Goal: Task Accomplishment & Management: Use online tool/utility

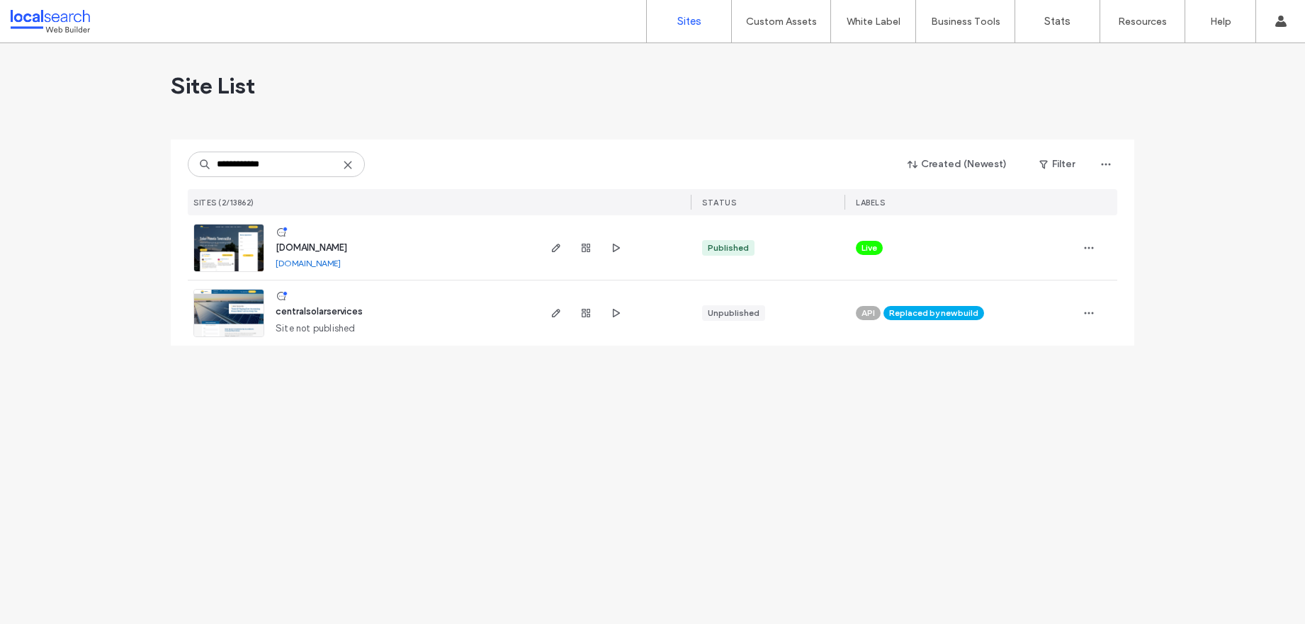
type input "**********"
click at [235, 251] on img at bounding box center [228, 273] width 69 height 96
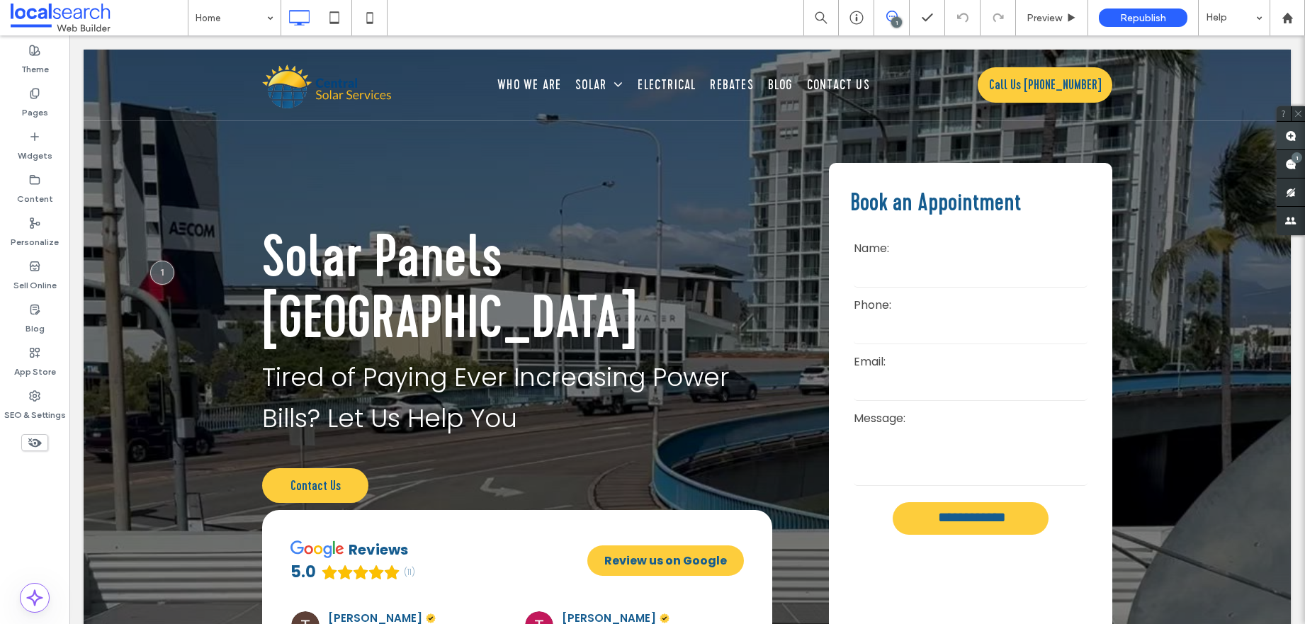
click at [1294, 140] on use at bounding box center [1290, 135] width 11 height 11
click at [1111, 222] on div at bounding box center [687, 584] width 1207 height 1068
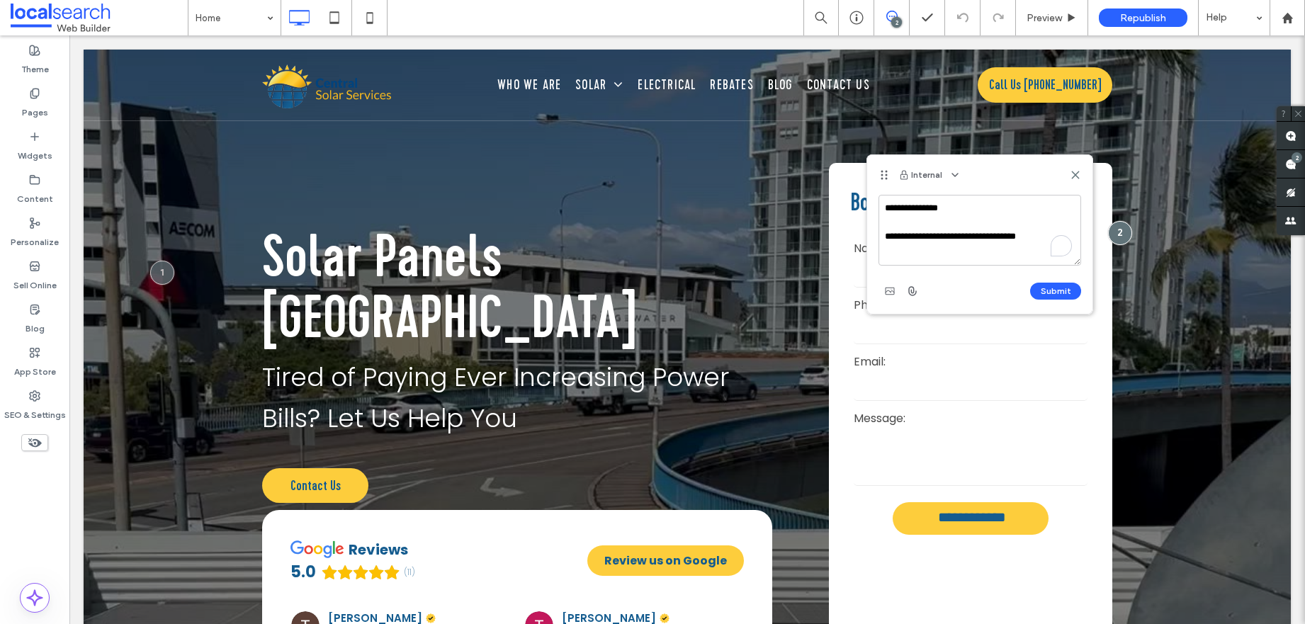
click at [1009, 238] on textarea "**********" at bounding box center [979, 230] width 203 height 71
click at [1044, 233] on div at bounding box center [1052, 244] width 39 height 23
type textarea "**********"
click at [1065, 283] on button "Submit" at bounding box center [1055, 291] width 51 height 17
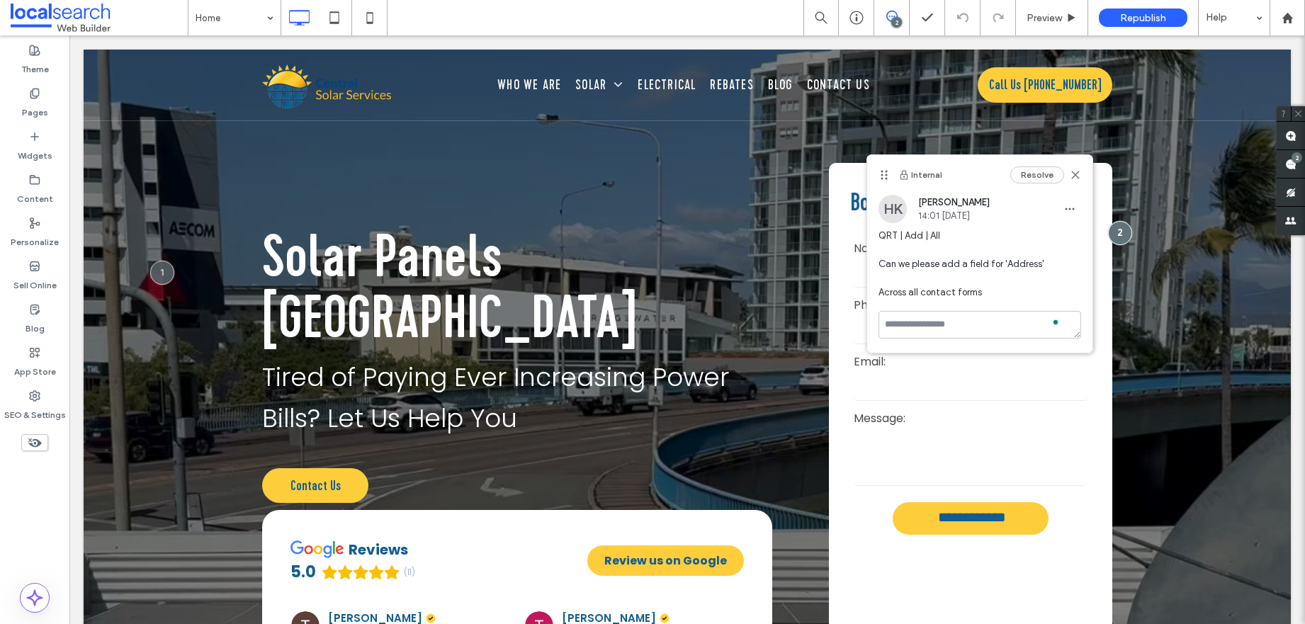
scroll to position [0, 0]
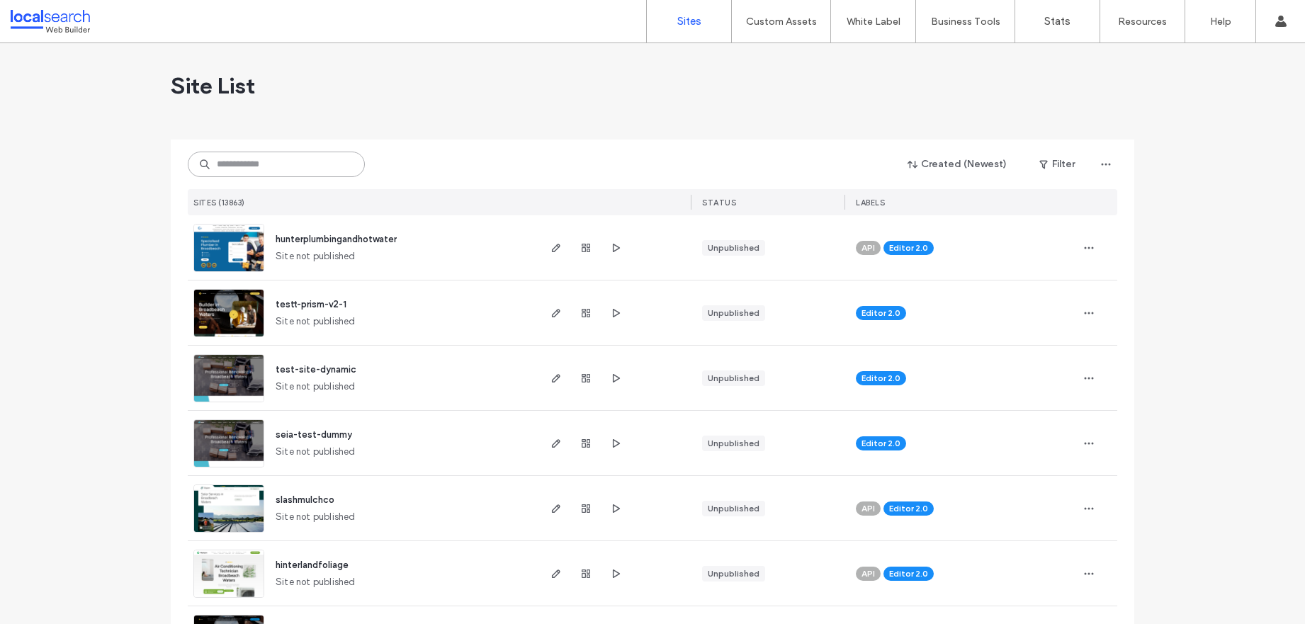
click at [264, 176] on input at bounding box center [276, 165] width 177 height 26
click at [260, 168] on input at bounding box center [276, 165] width 177 height 26
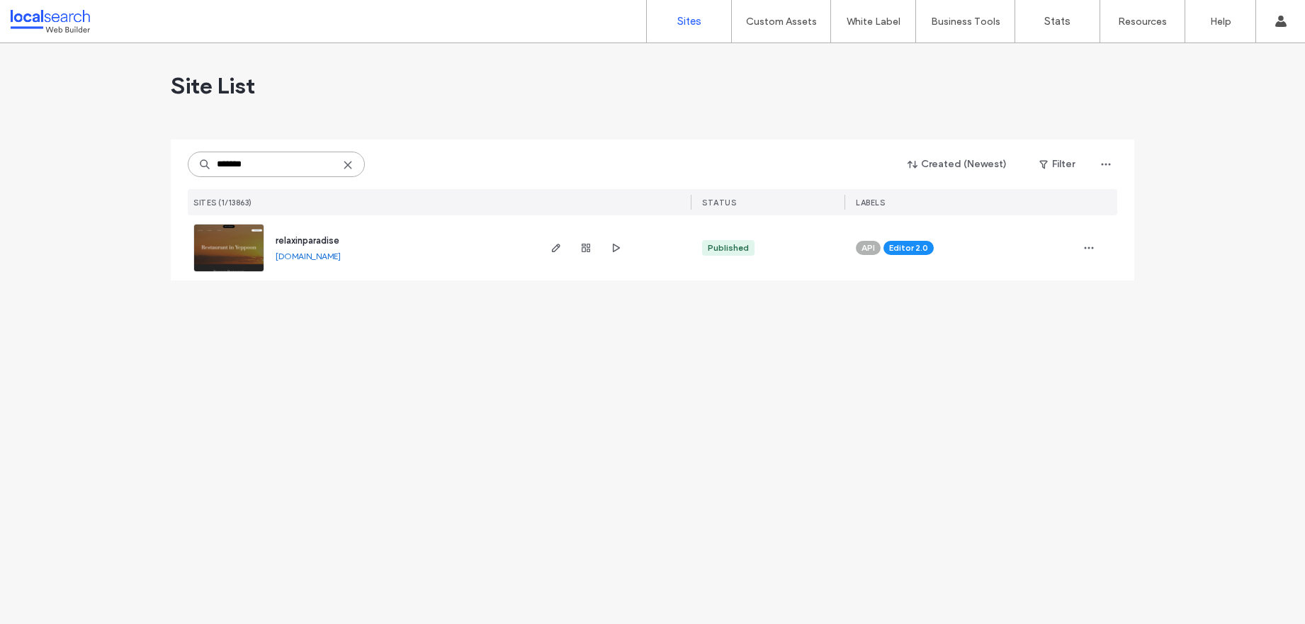
type input "*******"
click at [254, 237] on img at bounding box center [228, 273] width 69 height 96
type input "*****"
click at [584, 250] on icon "button" at bounding box center [585, 247] width 11 height 11
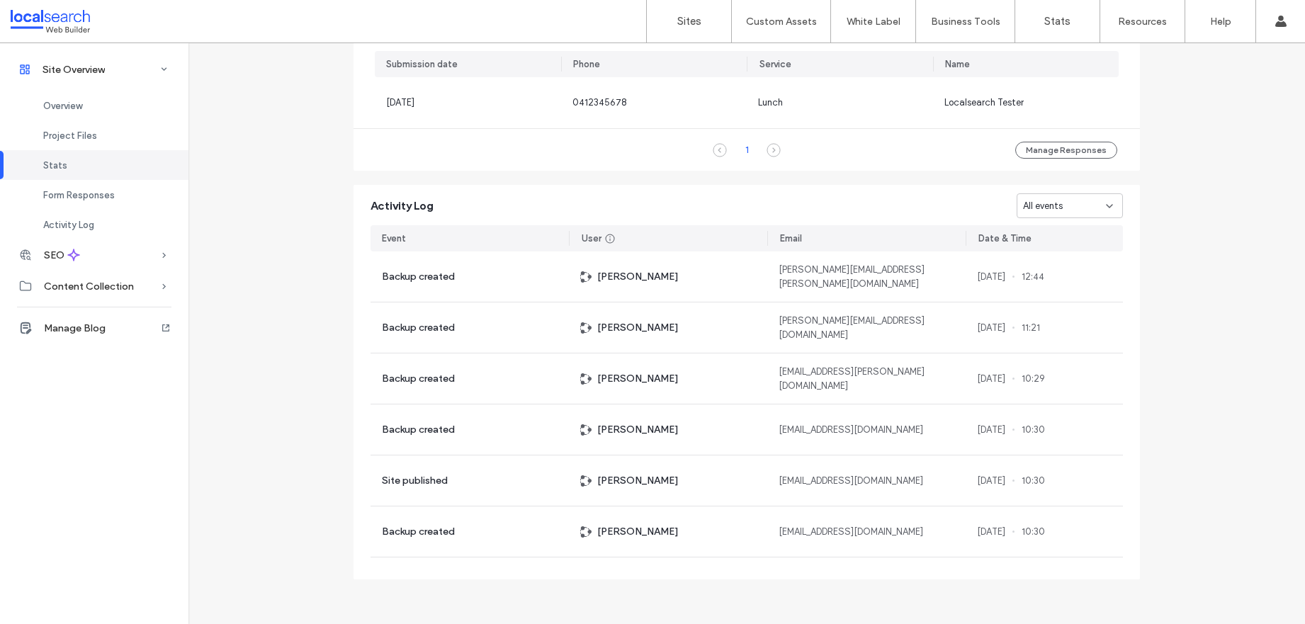
scroll to position [898, 0]
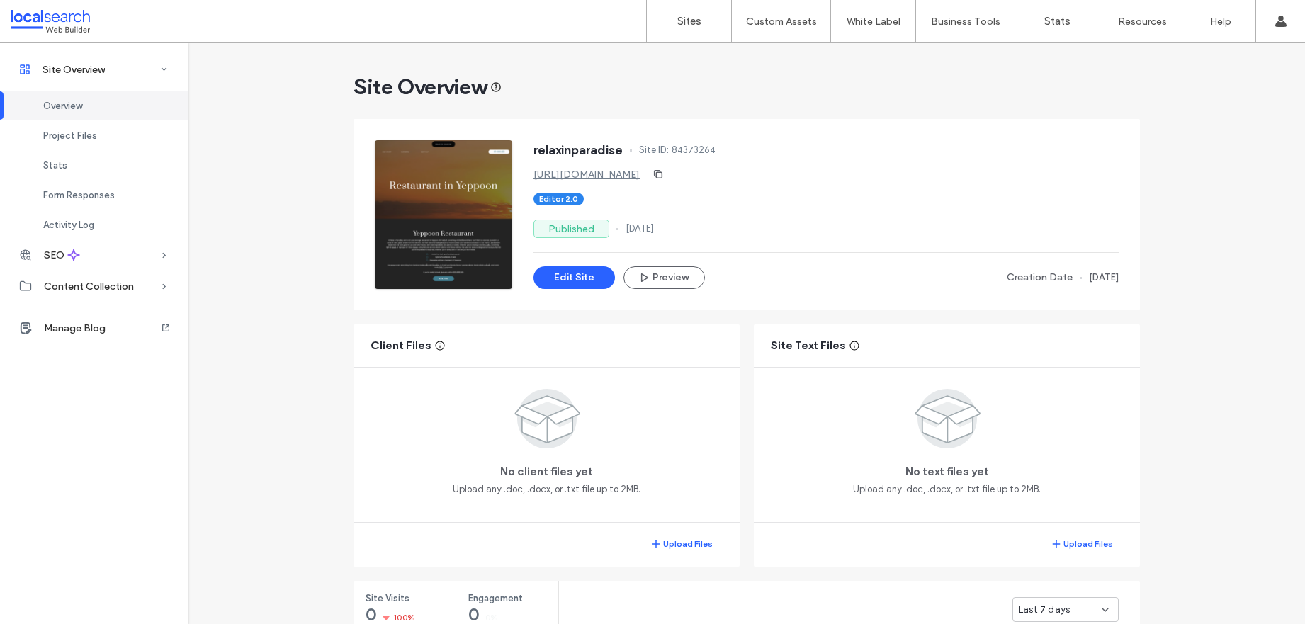
scroll to position [3, 0]
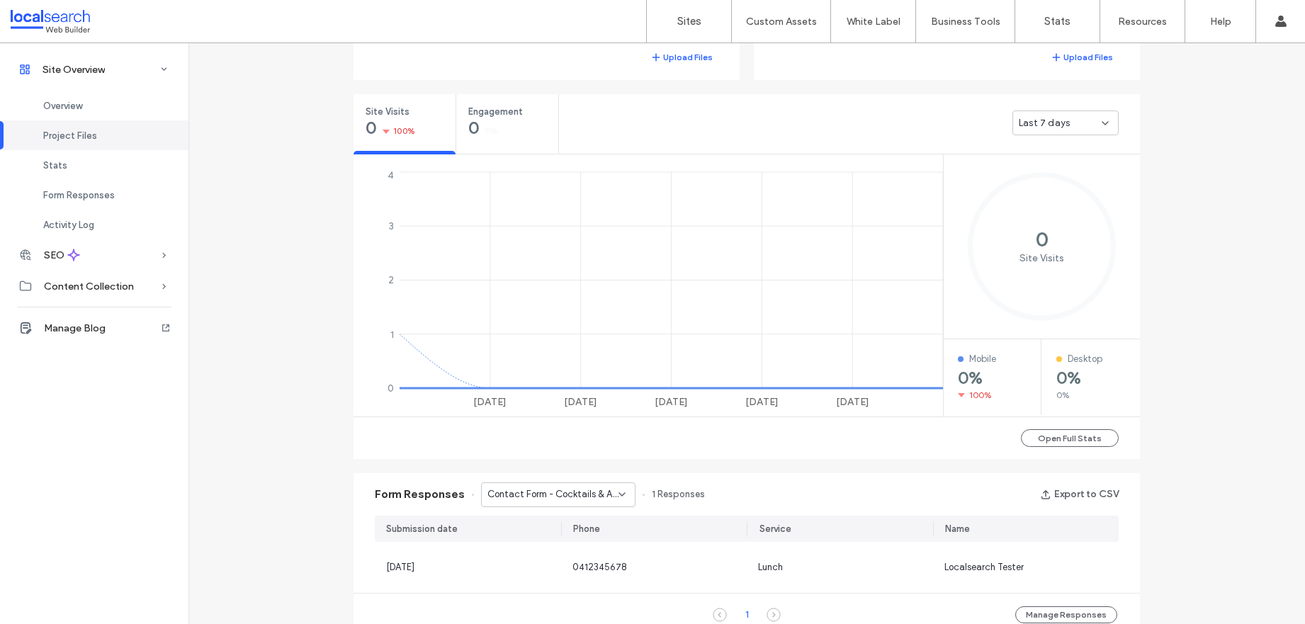
scroll to position [506, 0]
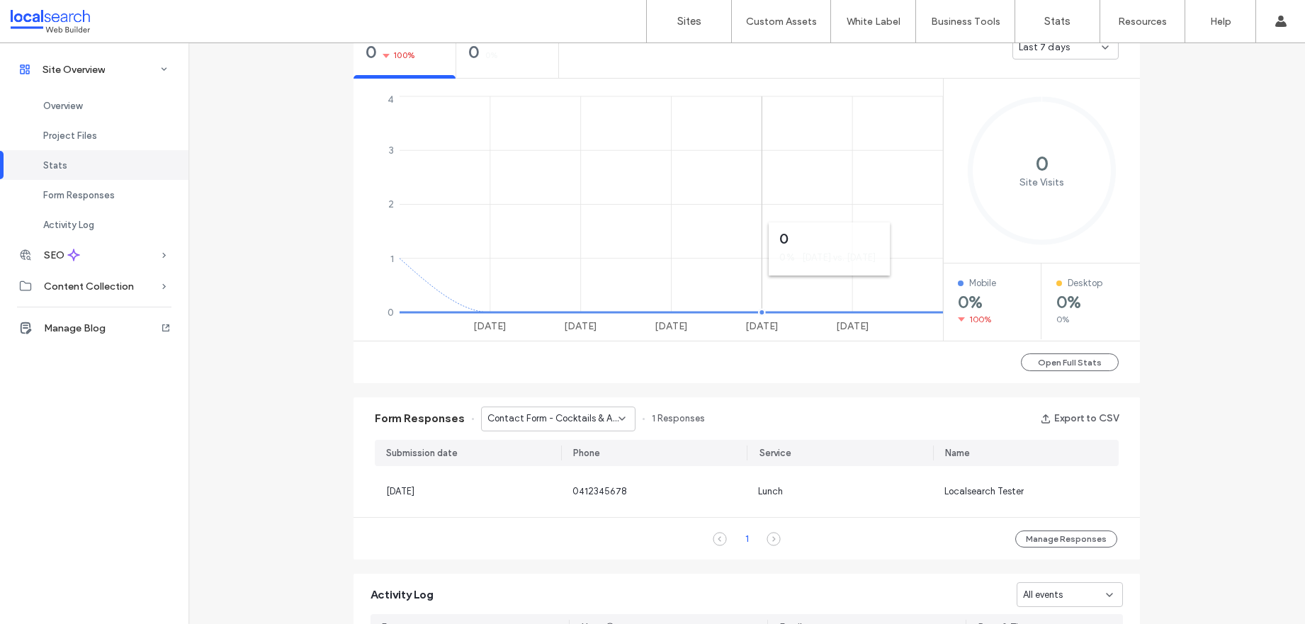
scroll to position [617, 0]
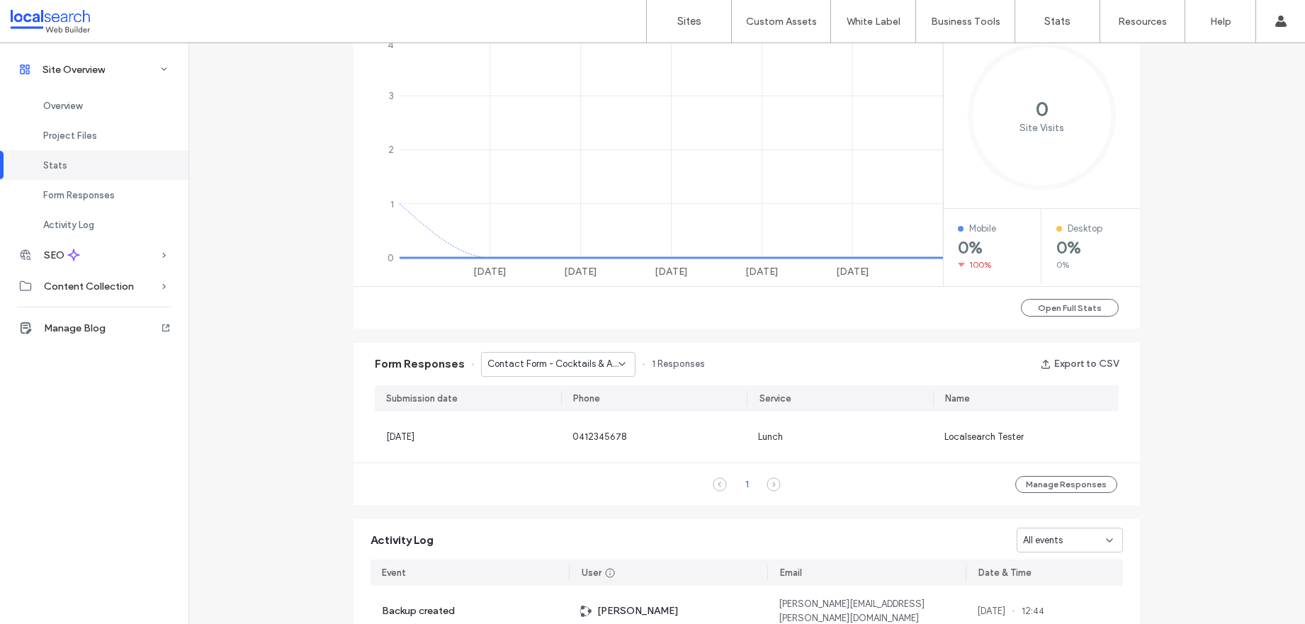
click at [568, 365] on span "Contact Form - Cocktails & Alcoholic Smoothies page" at bounding box center [552, 364] width 131 height 14
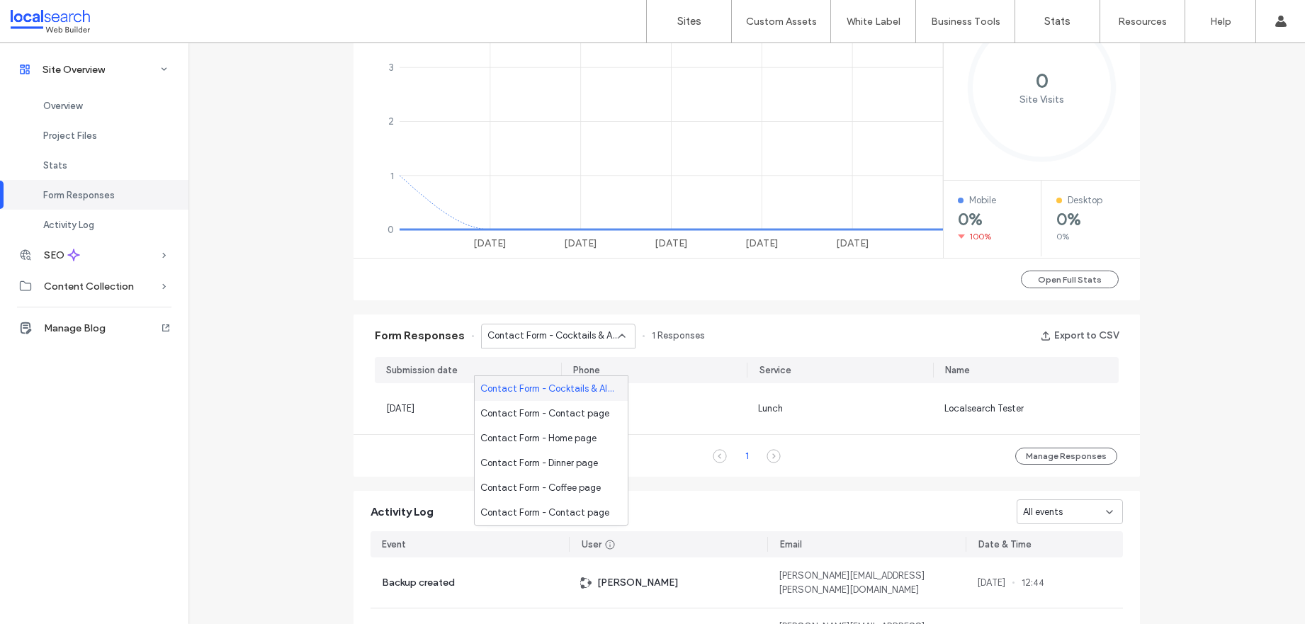
scroll to position [879, 0]
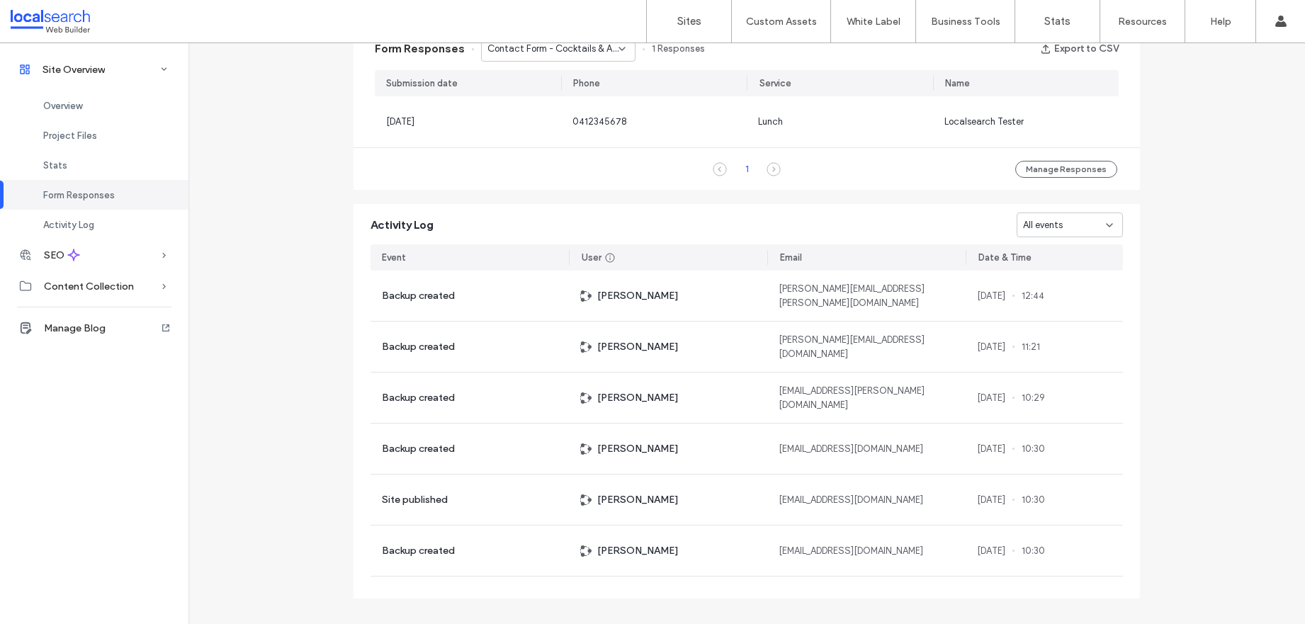
scroll to position [951, 0]
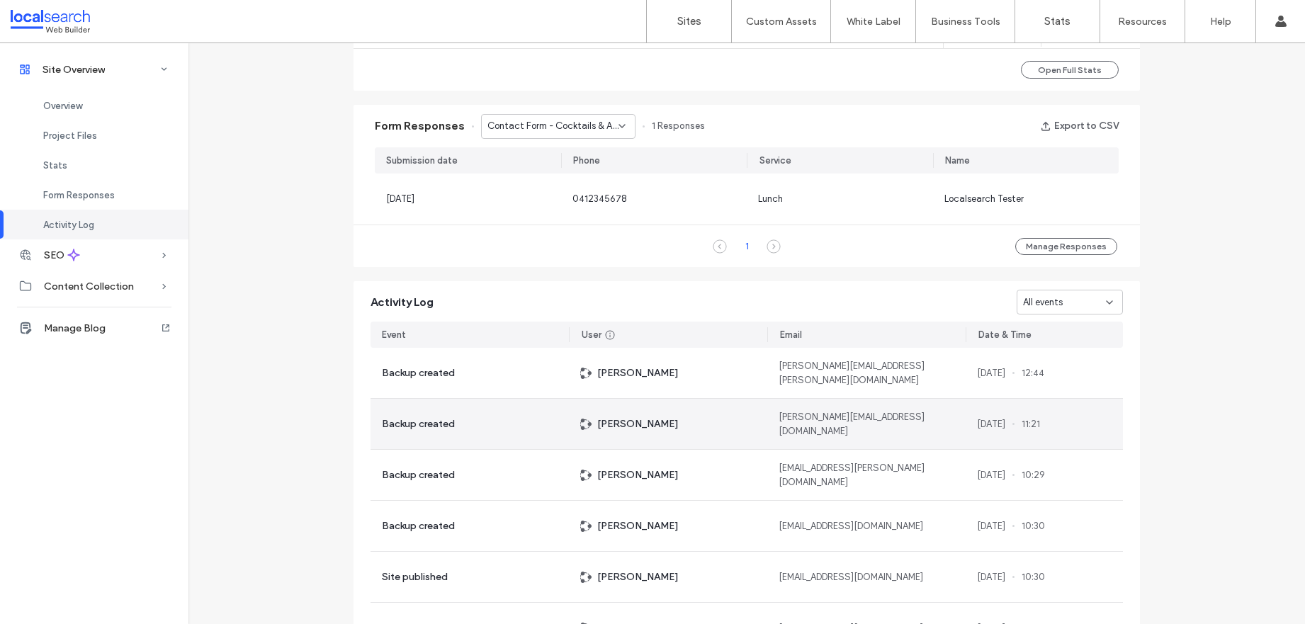
scroll to position [852, 0]
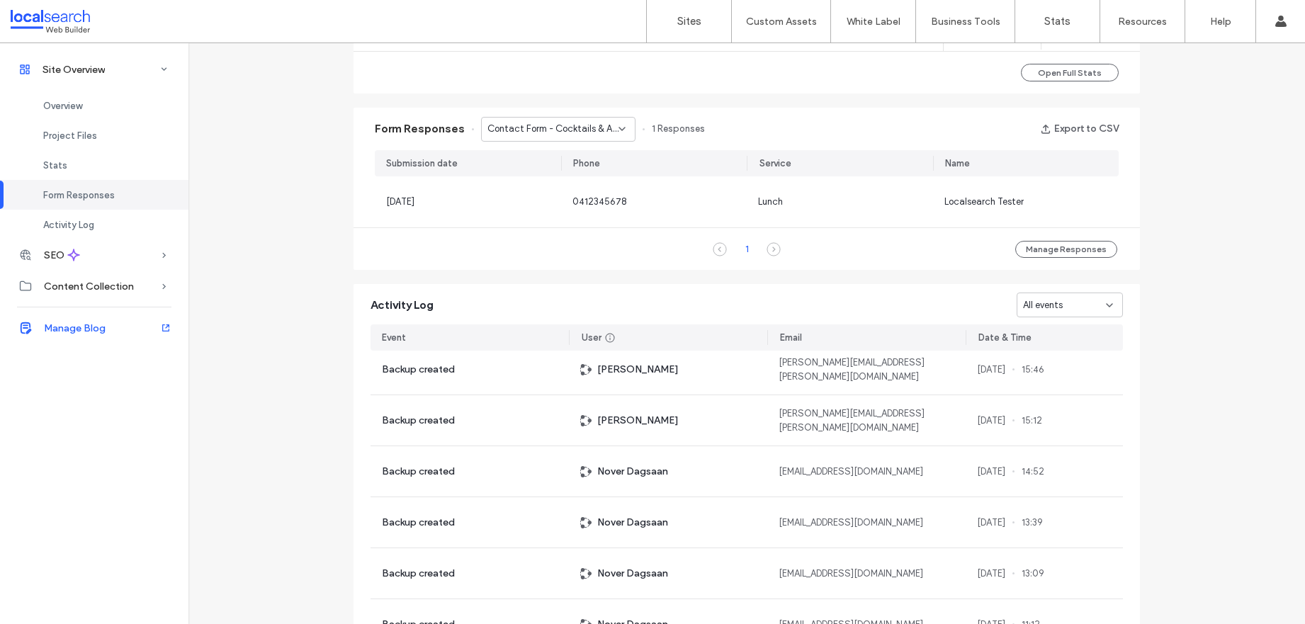
scroll to position [1309, 0]
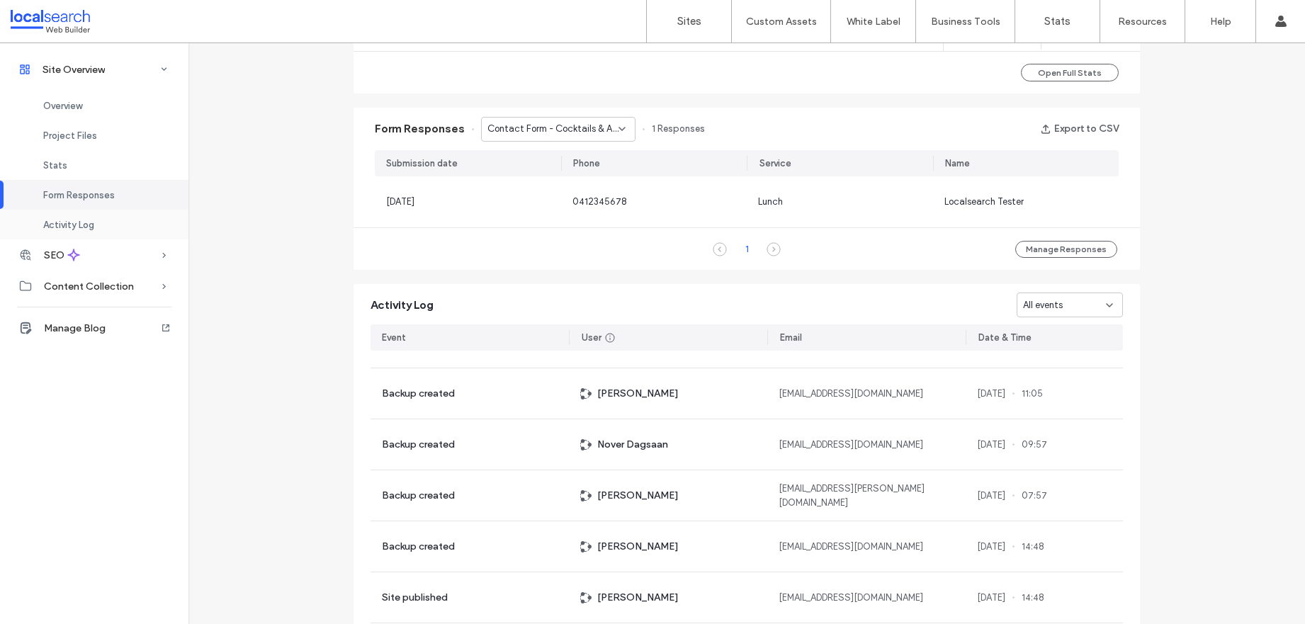
click at [69, 225] on span "Activity Log" at bounding box center [68, 225] width 51 height 11
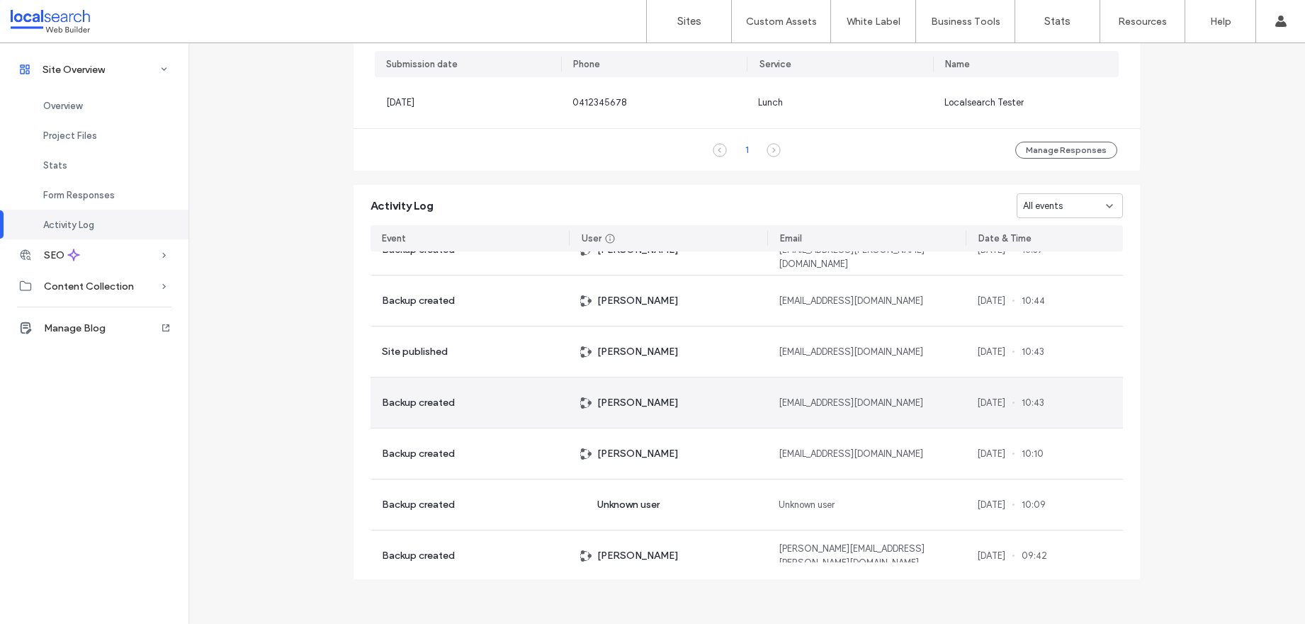
scroll to position [177, 0]
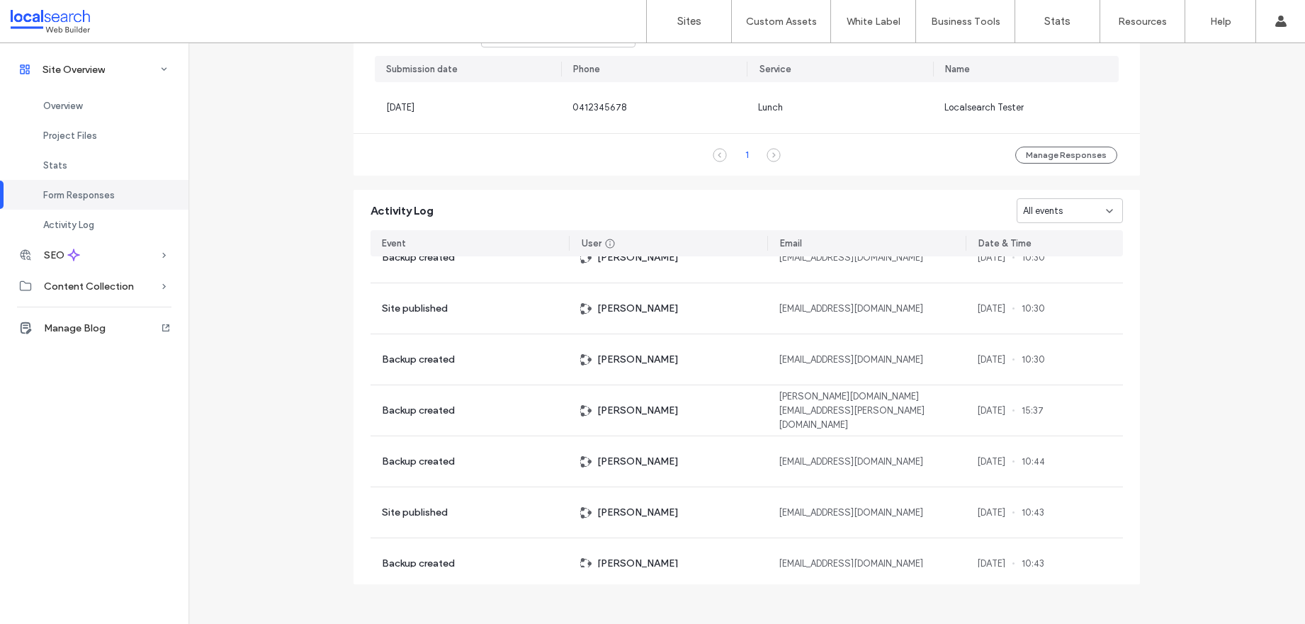
scroll to position [951, 0]
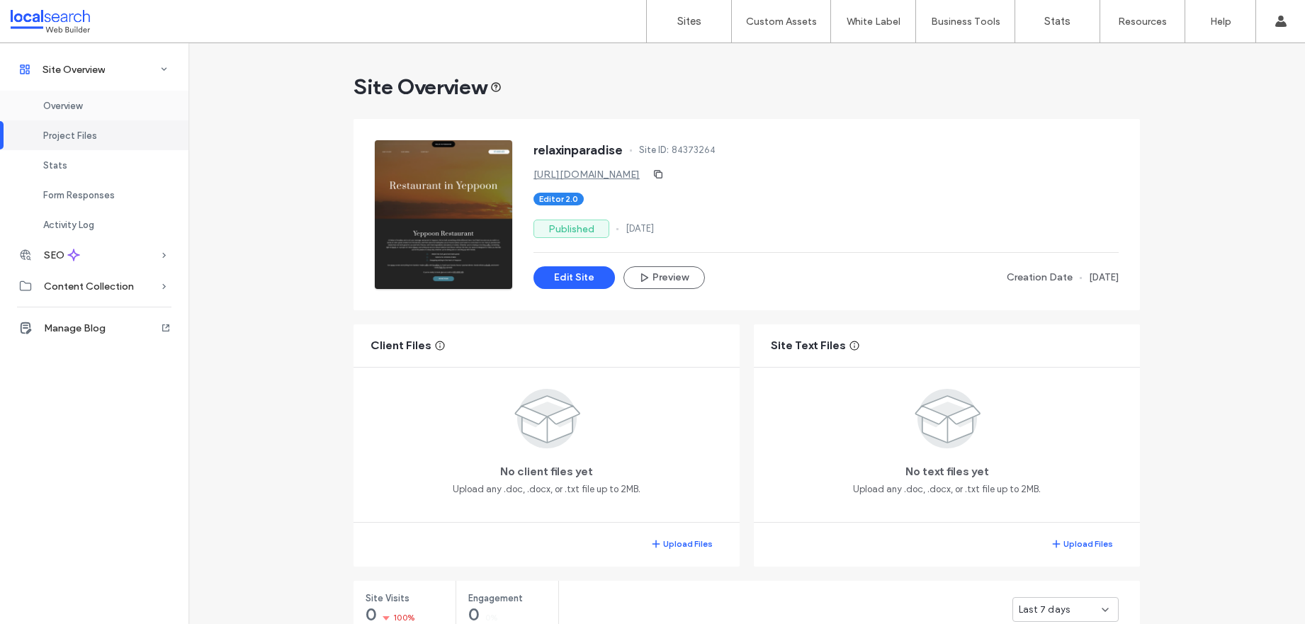
click at [87, 100] on div "Overview" at bounding box center [94, 106] width 188 height 30
click at [113, 198] on div "Form Responses" at bounding box center [94, 195] width 188 height 30
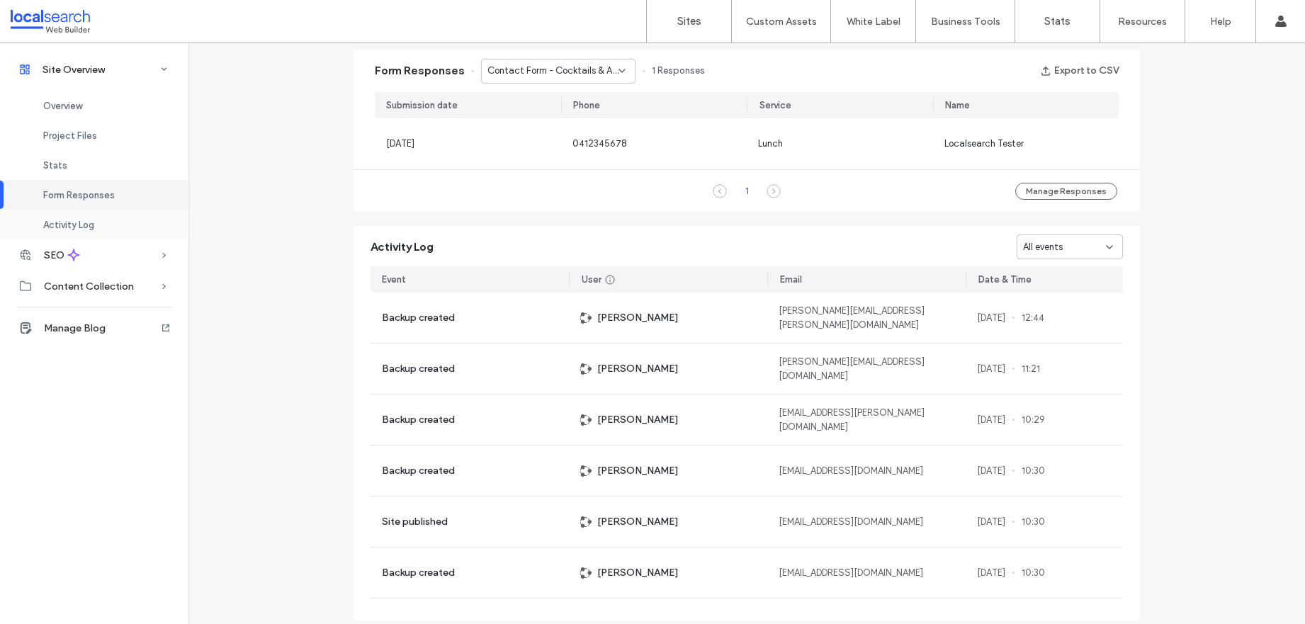
click at [103, 230] on div "Activity Log" at bounding box center [94, 225] width 188 height 30
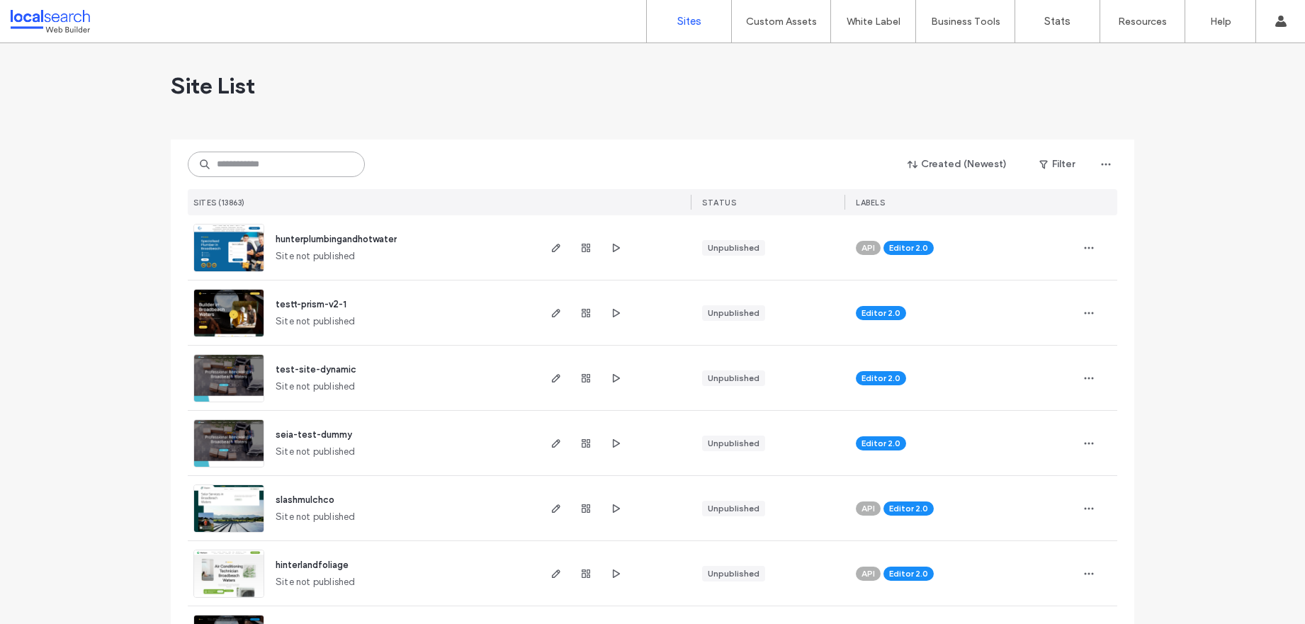
click at [275, 155] on input at bounding box center [276, 165] width 177 height 26
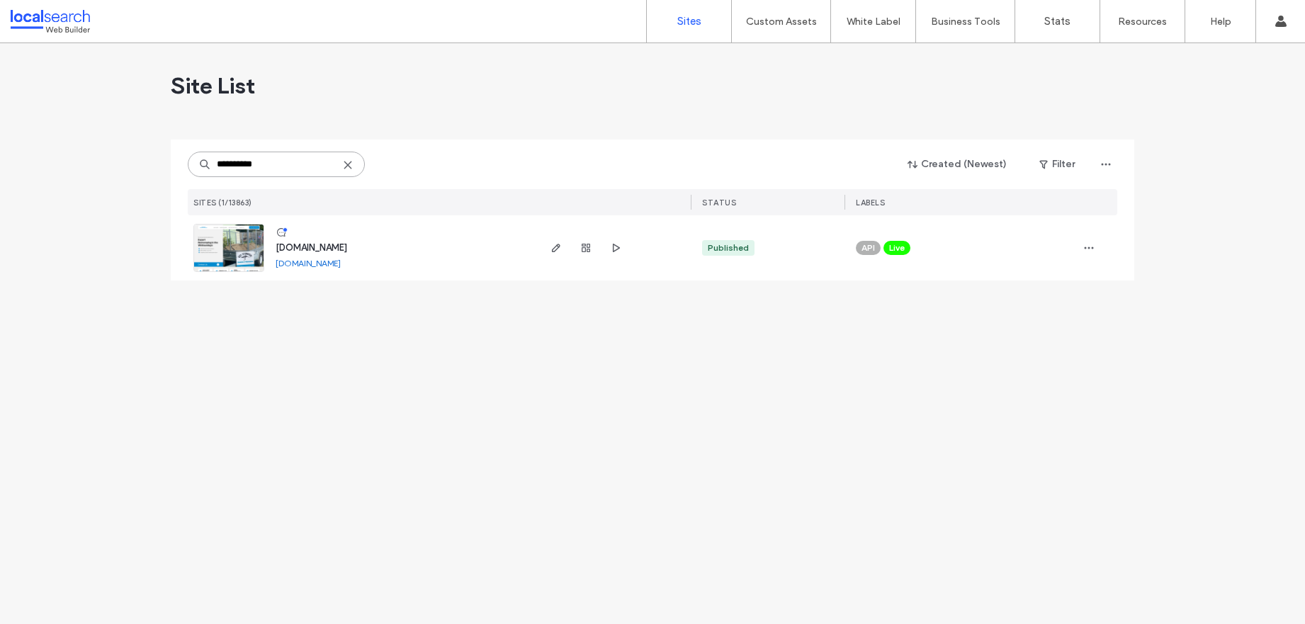
type input "**********"
click at [261, 241] on img at bounding box center [228, 273] width 69 height 96
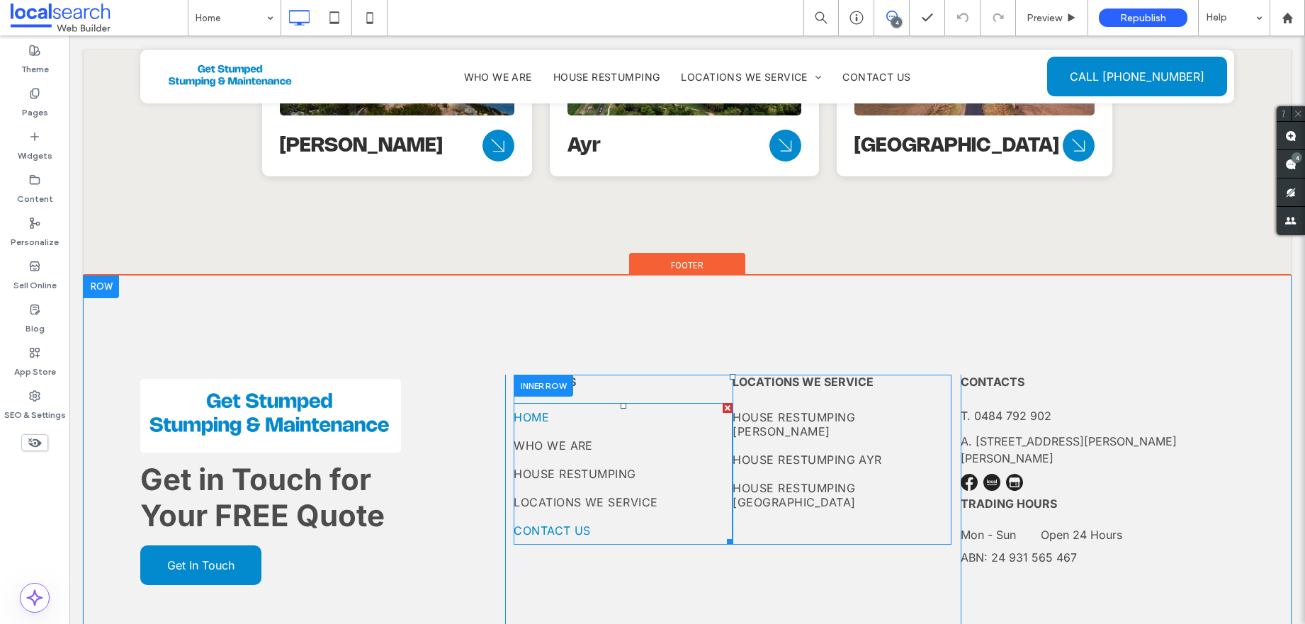
scroll to position [3588, 0]
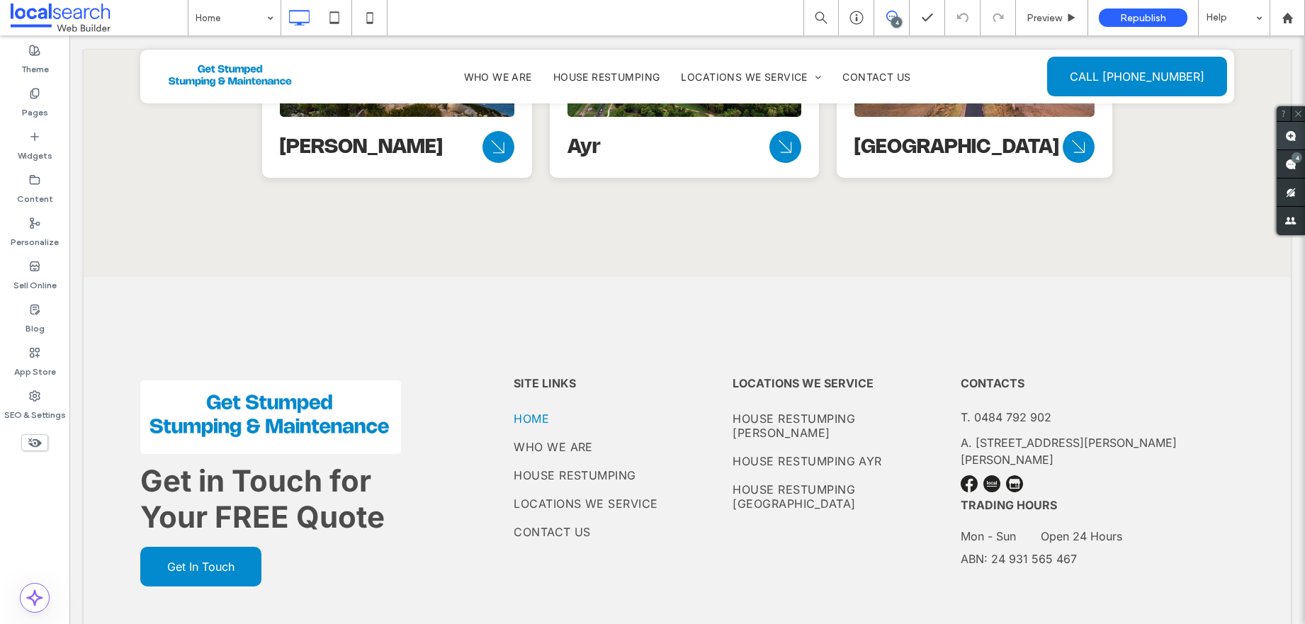
click at [1289, 140] on use at bounding box center [1290, 135] width 11 height 11
click at [1010, 316] on div "Get in Touch for Your FREE Quote Get In Touch Click To Paste Click To Paste Sit…" at bounding box center [687, 540] width 1207 height 526
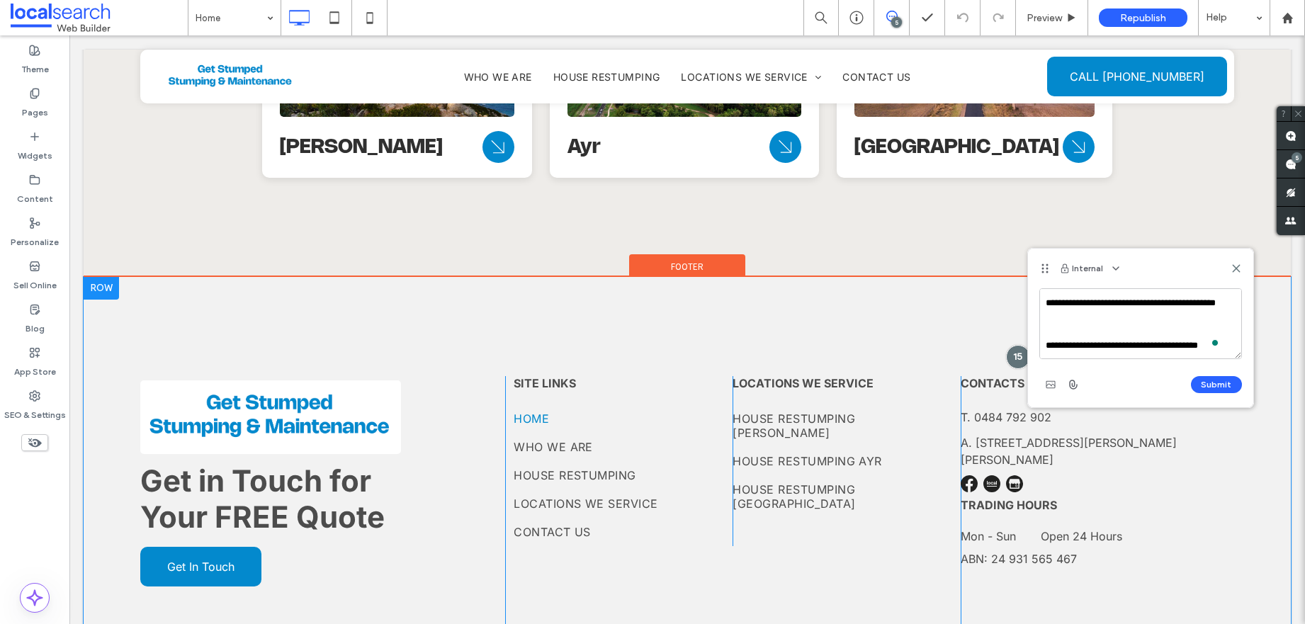
scroll to position [47, 0]
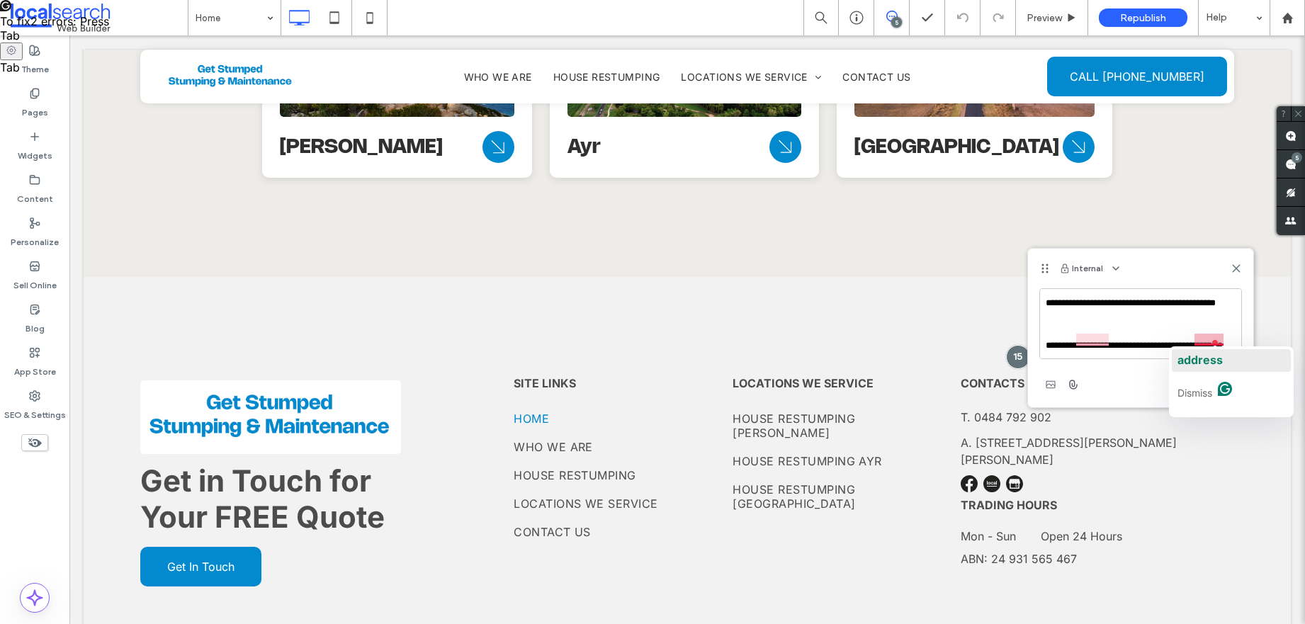
click at [1206, 354] on span "address" at bounding box center [1199, 360] width 45 height 14
type textarea "**********"
click at [1216, 386] on button "Submit" at bounding box center [1216, 384] width 51 height 17
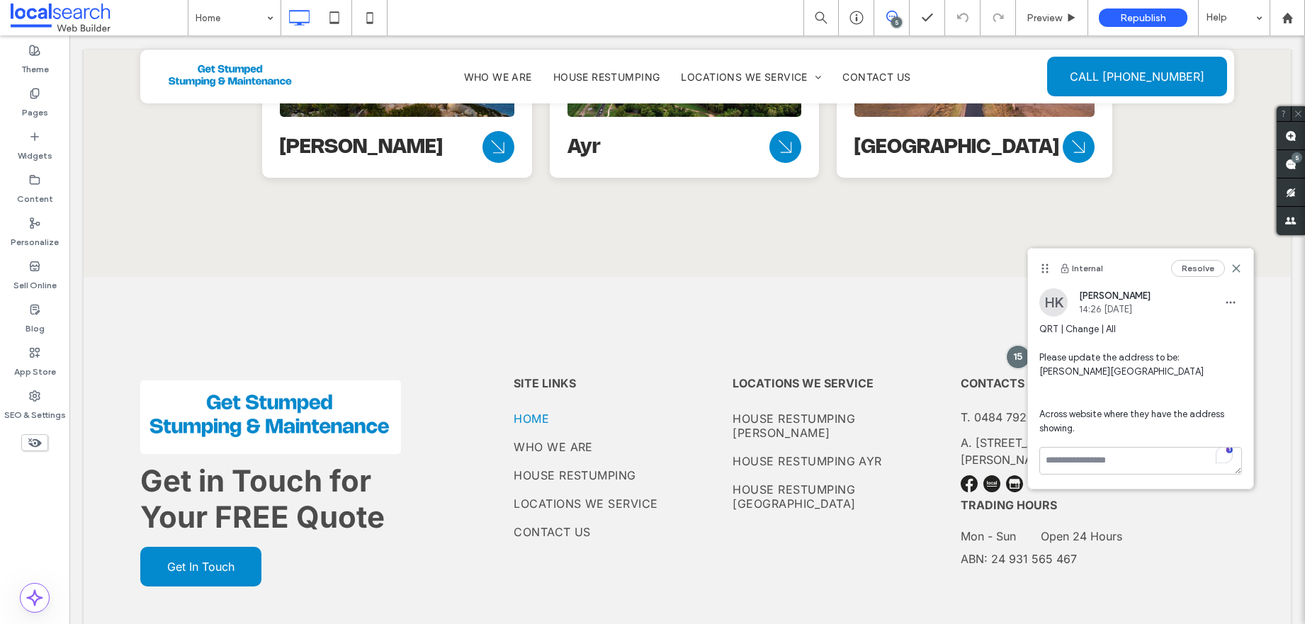
scroll to position [0, 0]
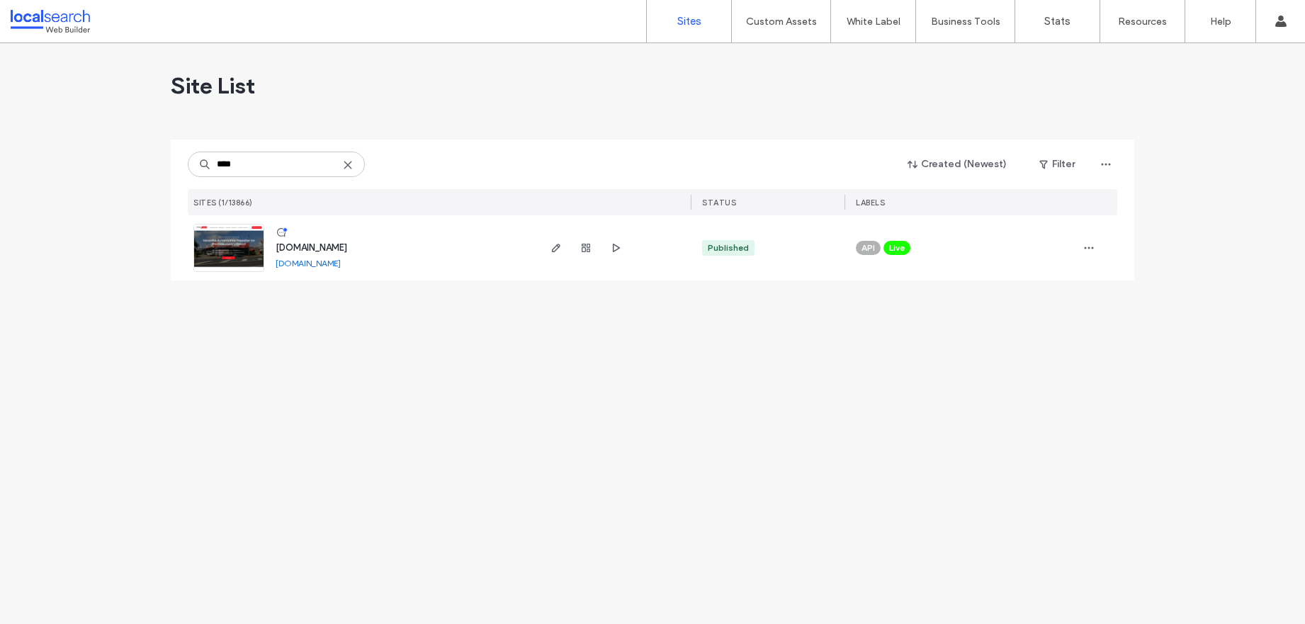
type input "****"
click at [222, 244] on img at bounding box center [228, 273] width 69 height 96
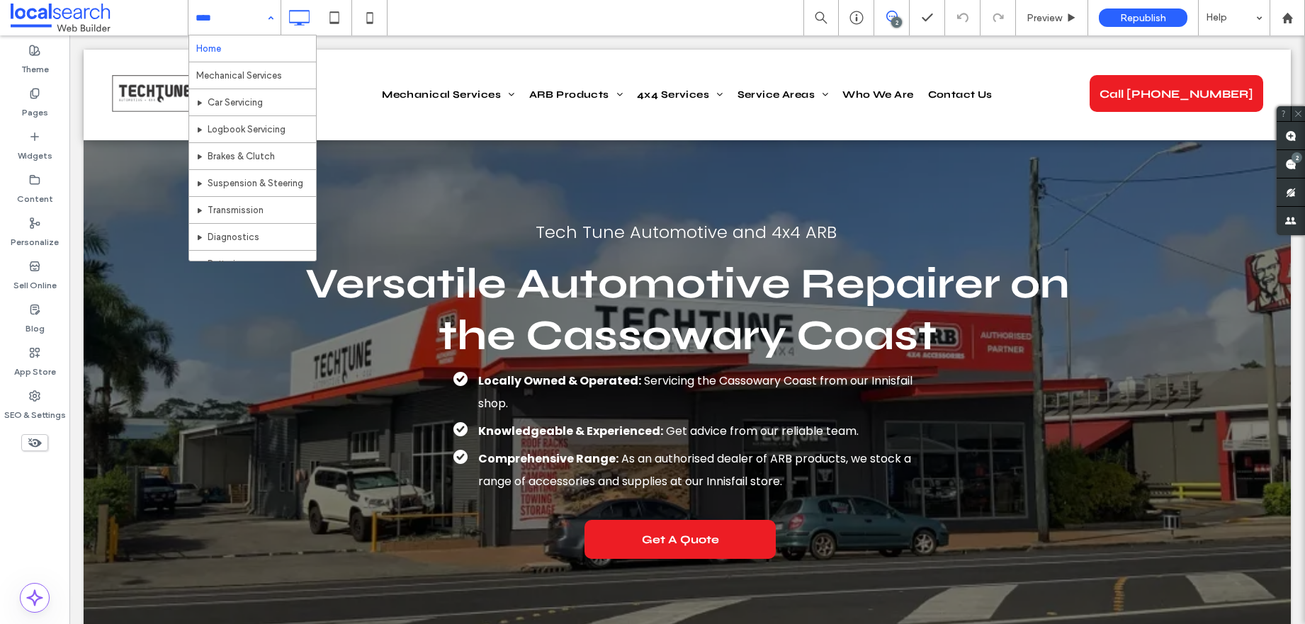
click at [277, 19] on div "Home Mechanical Services Car Servicing Logbook Servicing Brakes & Clutch Suspen…" at bounding box center [234, 17] width 92 height 35
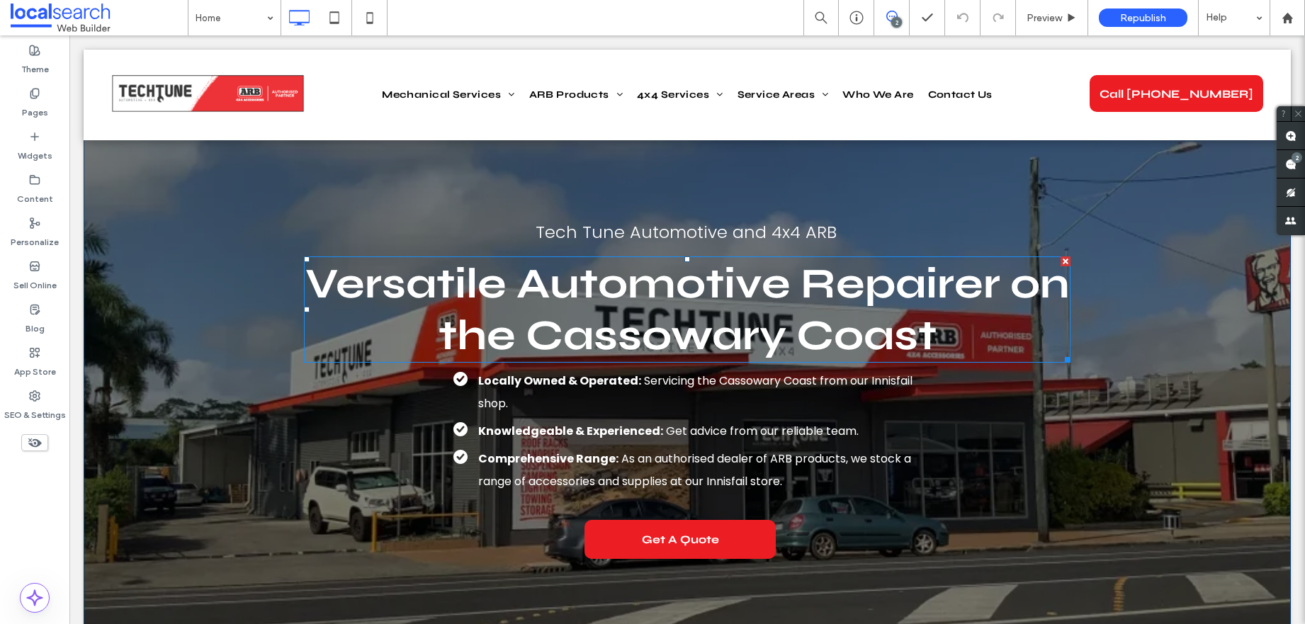
scroll to position [1185, 0]
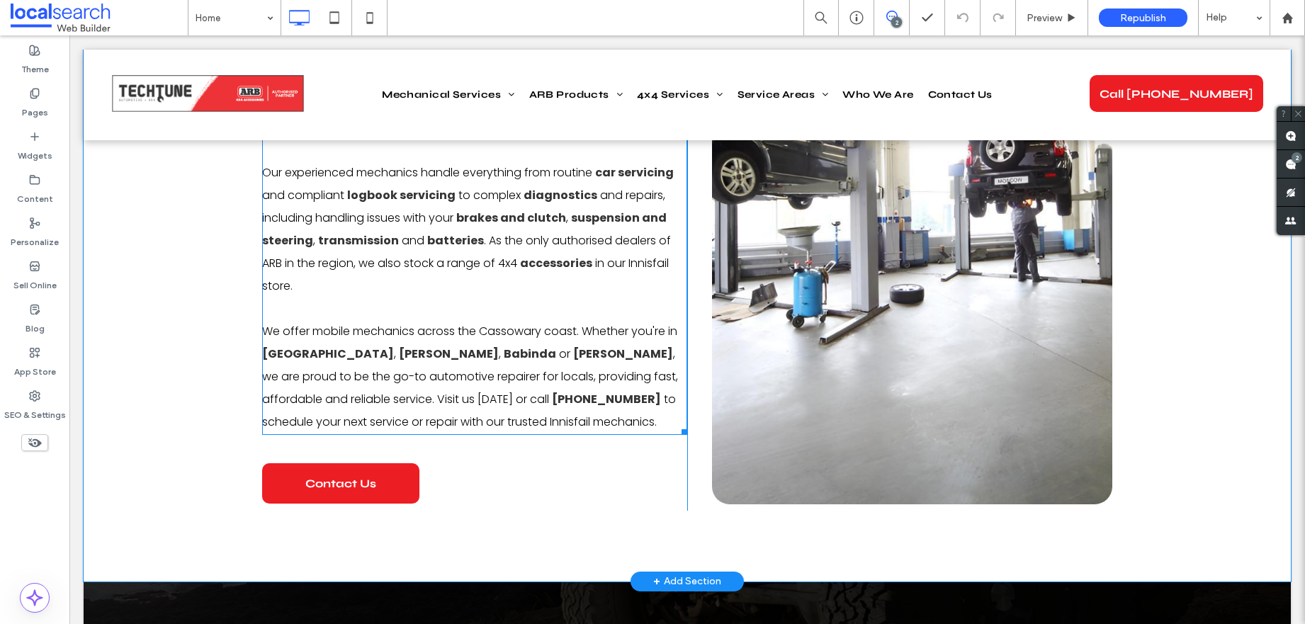
click at [355, 308] on p at bounding box center [474, 309] width 425 height 23
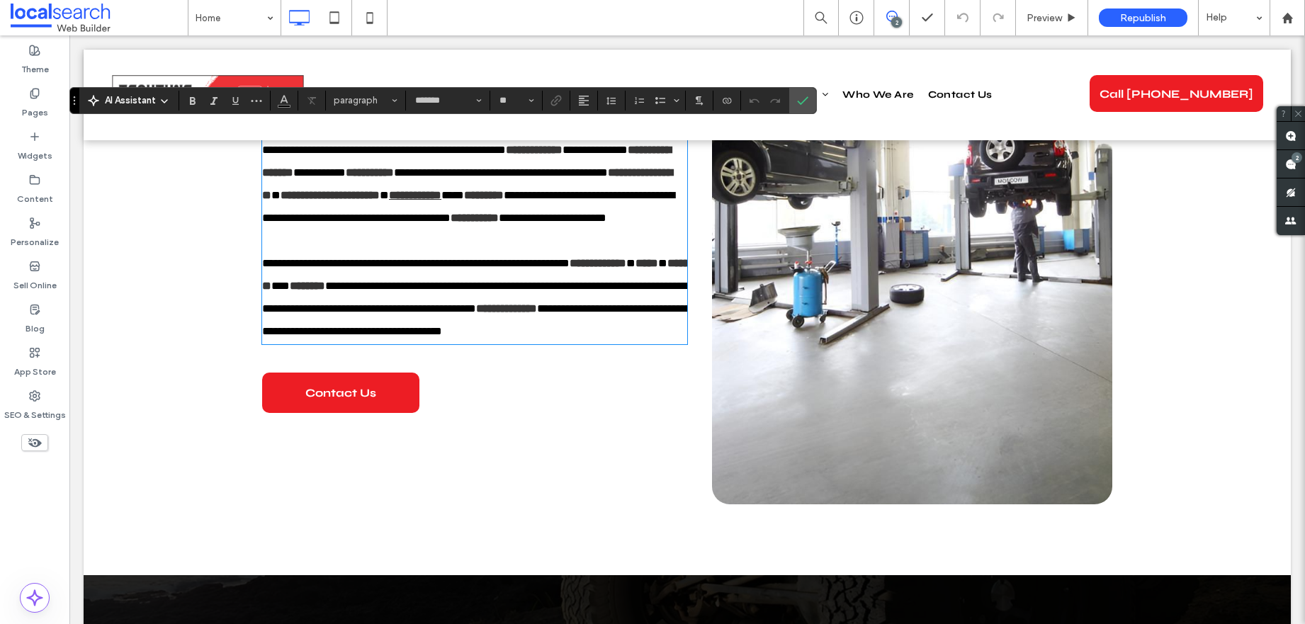
scroll to position [1083, 0]
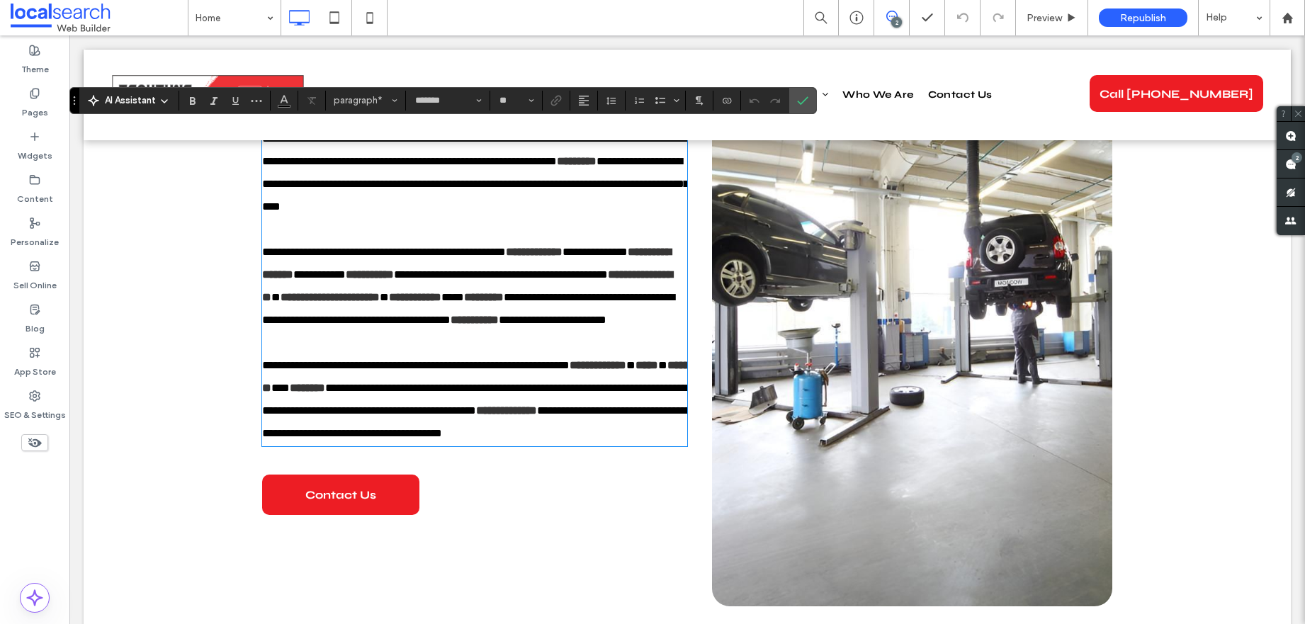
click at [301, 371] on span "**********" at bounding box center [415, 365] width 307 height 11
drag, startPoint x: 305, startPoint y: 434, endPoint x: 432, endPoint y: 438, distance: 126.9
click at [414, 371] on span "**********" at bounding box center [415, 365] width 307 height 11
drag, startPoint x: 577, startPoint y: 431, endPoint x: 257, endPoint y: 431, distance: 319.5
click at [262, 371] on span "**********" at bounding box center [415, 365] width 307 height 11
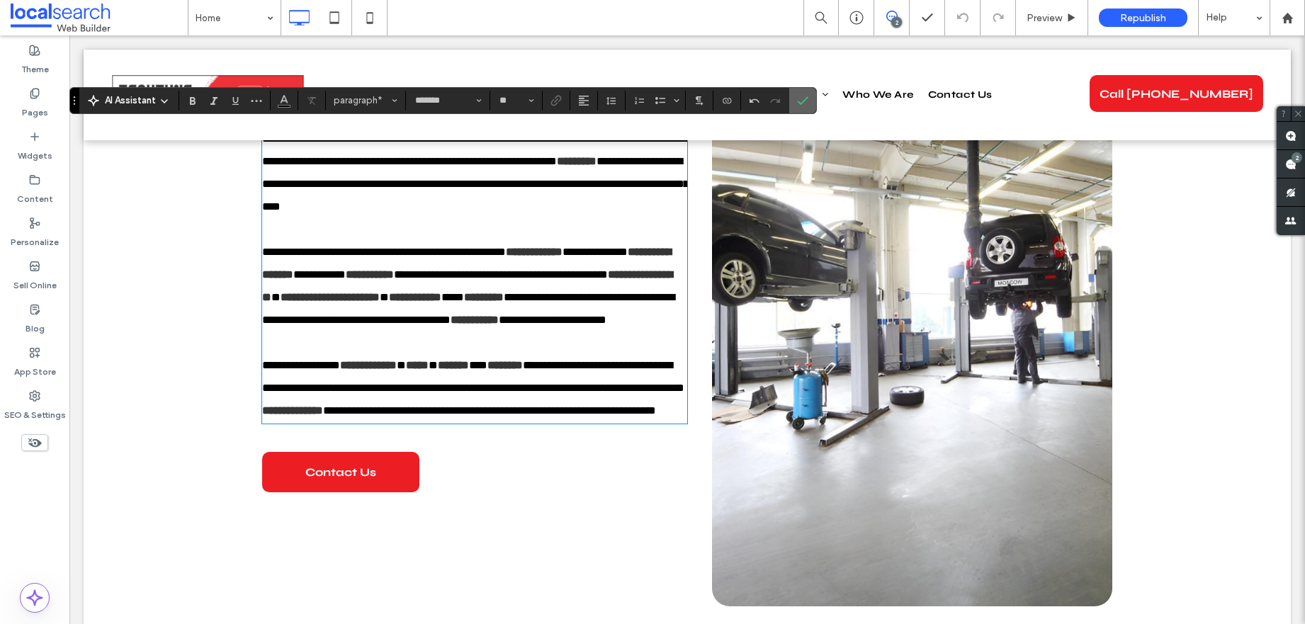
click at [803, 107] on span "Confirm" at bounding box center [800, 101] width 6 height 26
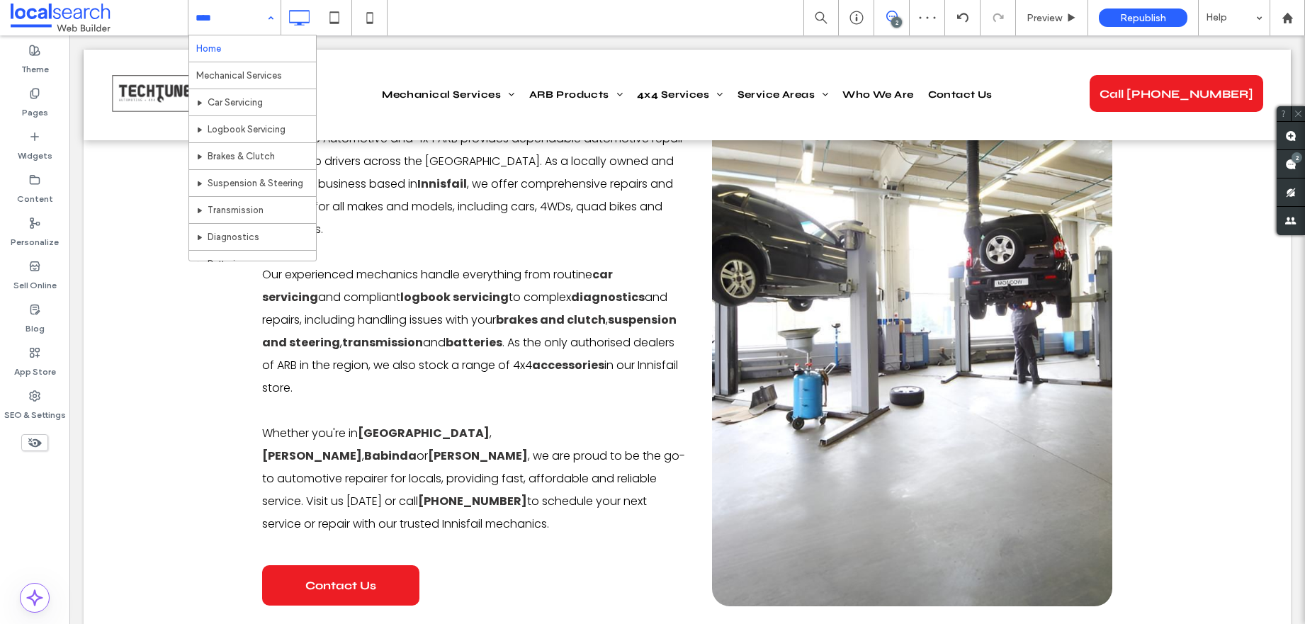
click at [248, 23] on input at bounding box center [231, 17] width 71 height 35
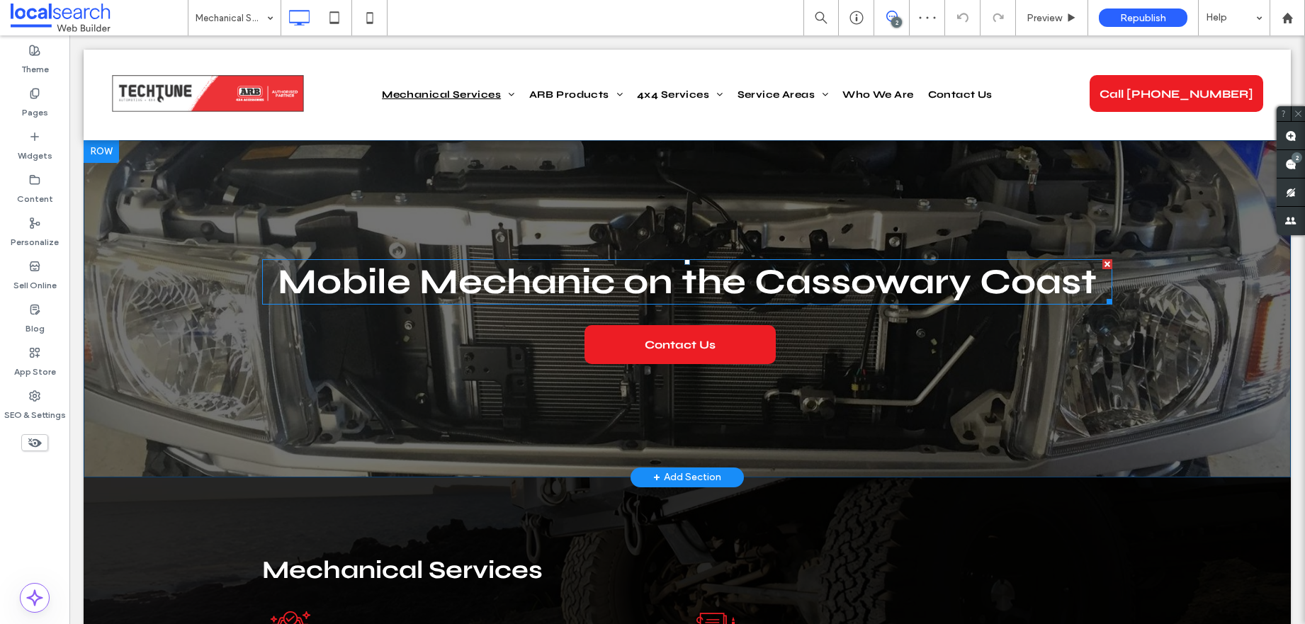
click at [433, 286] on span "Mobile Mechanic on the Cassowary Coast" at bounding box center [687, 282] width 819 height 43
type input "****"
type input "**"
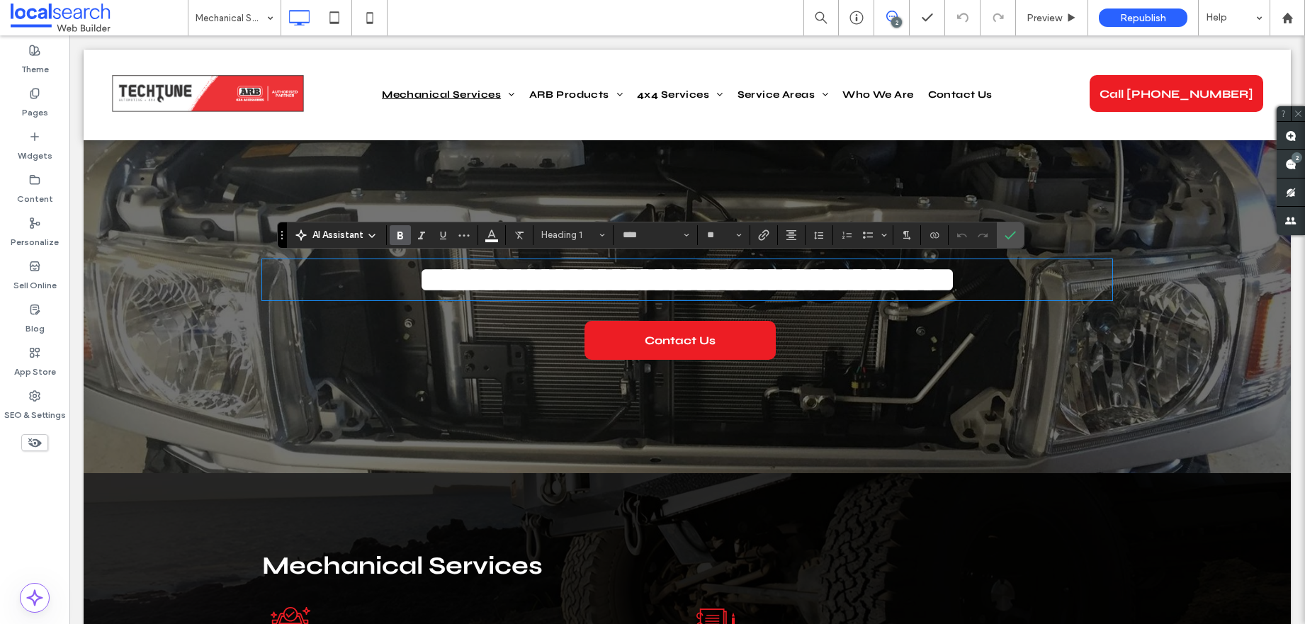
click at [419, 293] on span "**********" at bounding box center [687, 279] width 537 height 35
click at [419, 284] on span "**********" at bounding box center [687, 279] width 537 height 35
drag, startPoint x: 413, startPoint y: 283, endPoint x: 288, endPoint y: 282, distance: 125.4
click at [419, 282] on span "**********" at bounding box center [687, 279] width 537 height 35
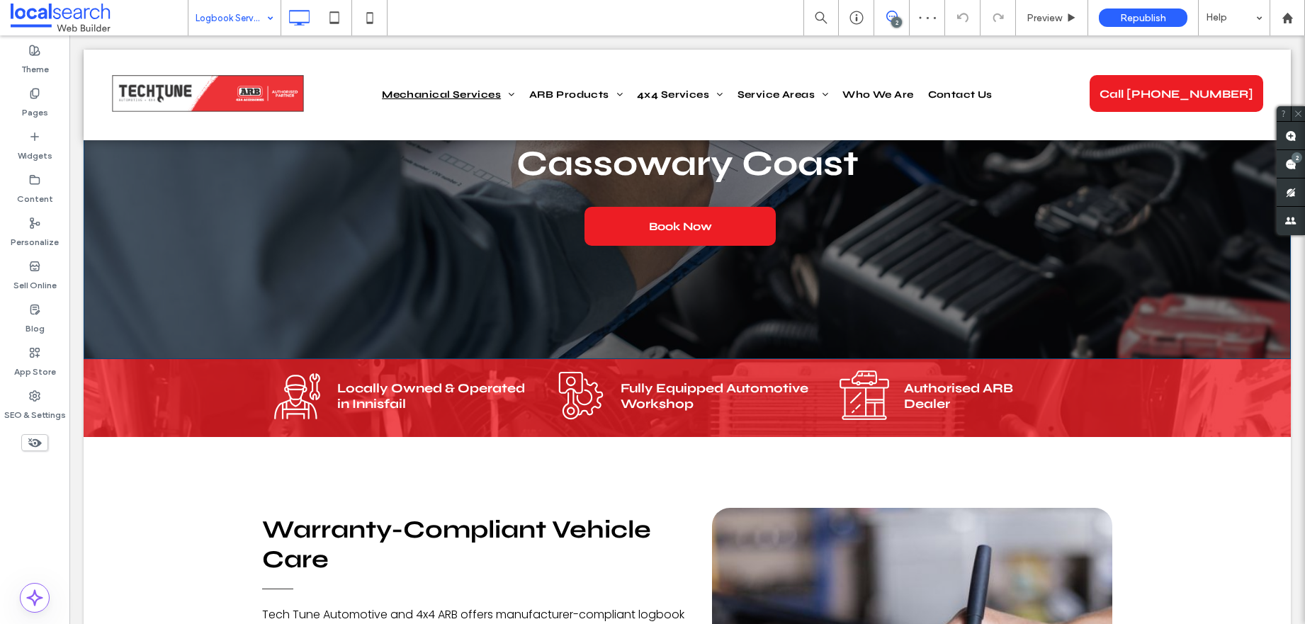
scroll to position [445, 0]
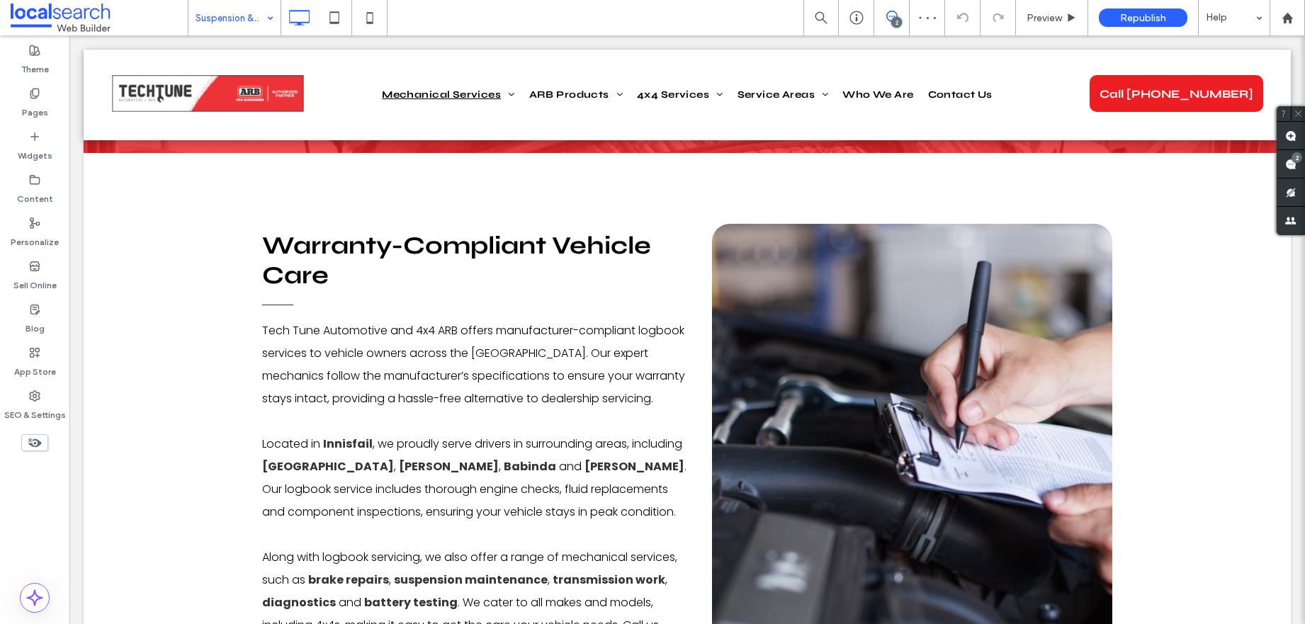
drag, startPoint x: 240, startPoint y: 177, endPoint x: 233, endPoint y: 178, distance: 7.1
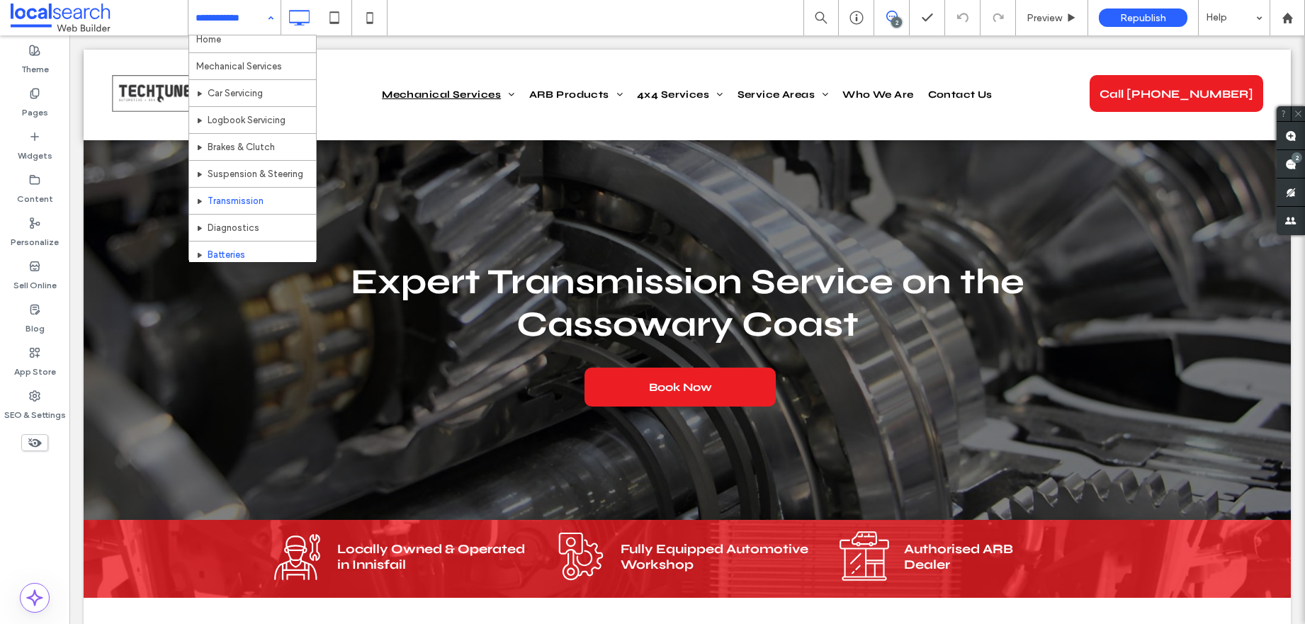
scroll to position [18, 0]
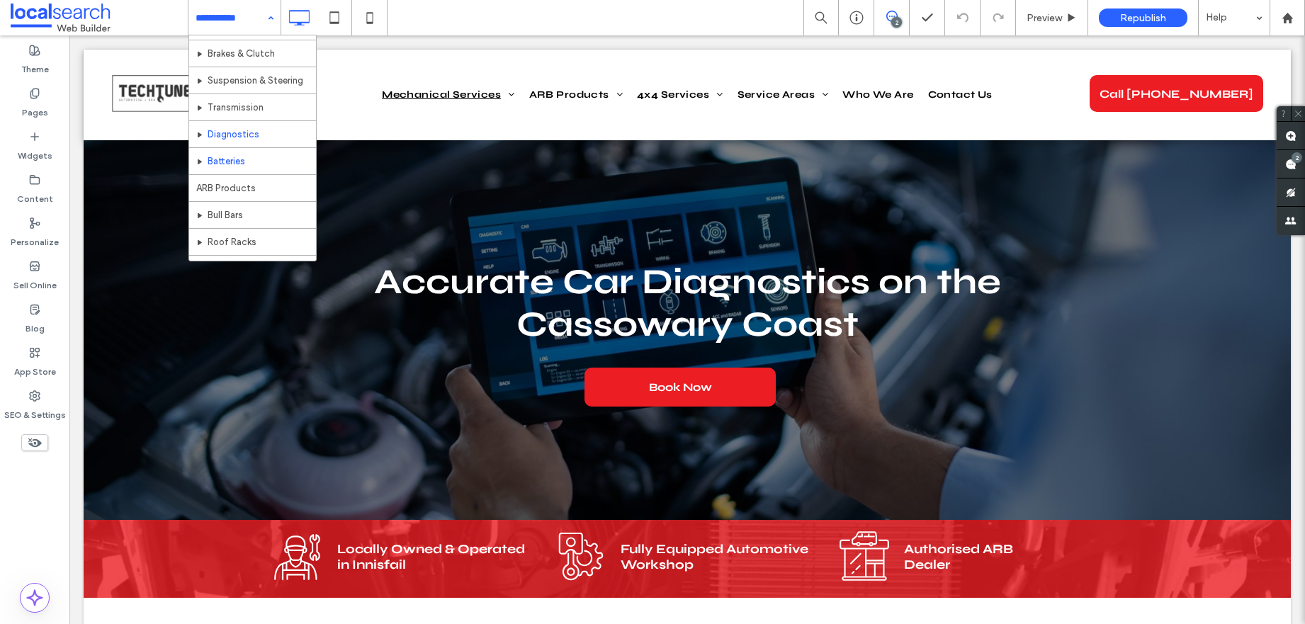
scroll to position [104, 0]
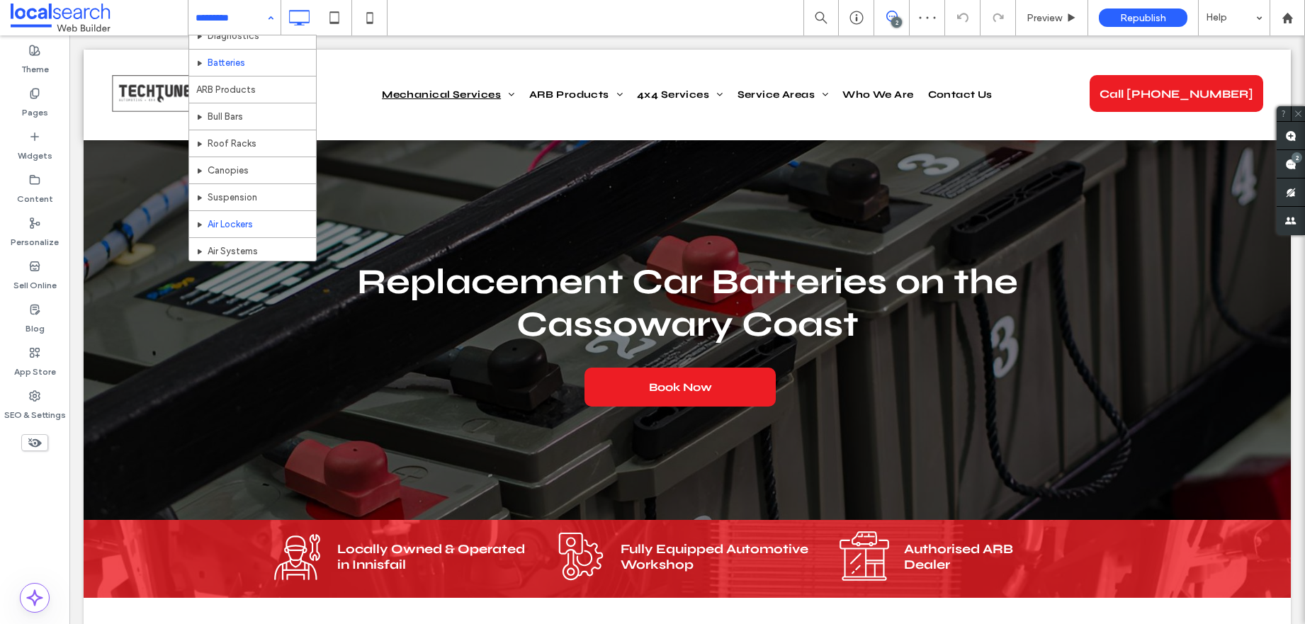
scroll to position [129, 0]
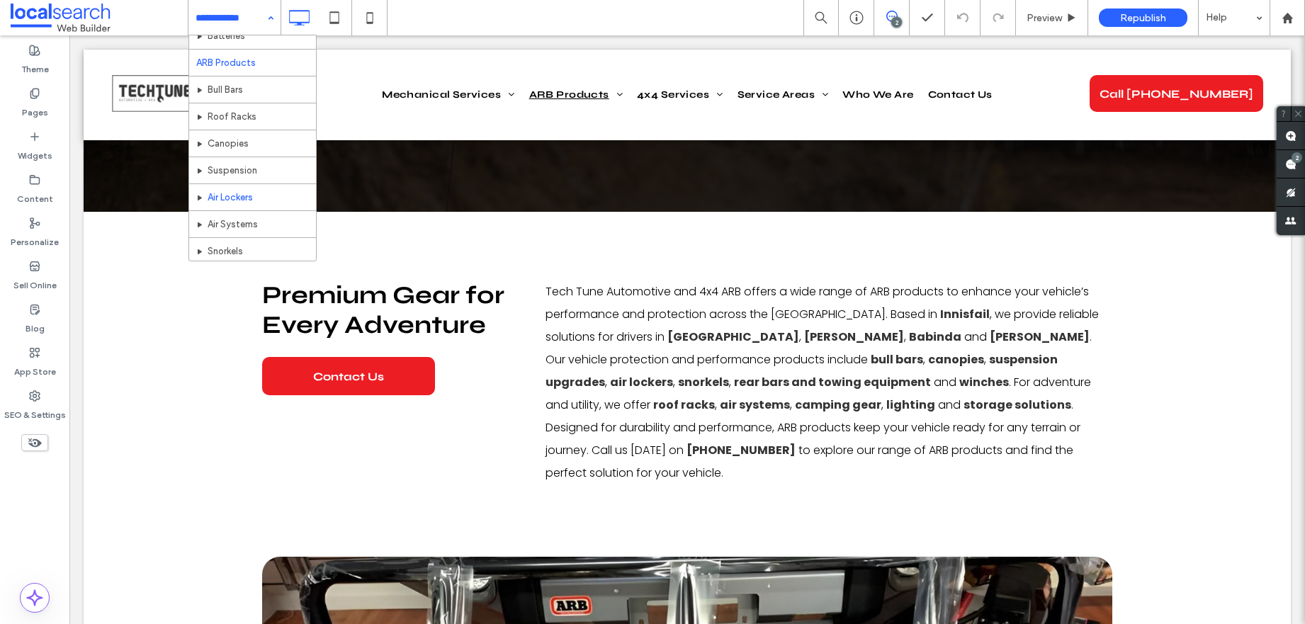
scroll to position [233, 0]
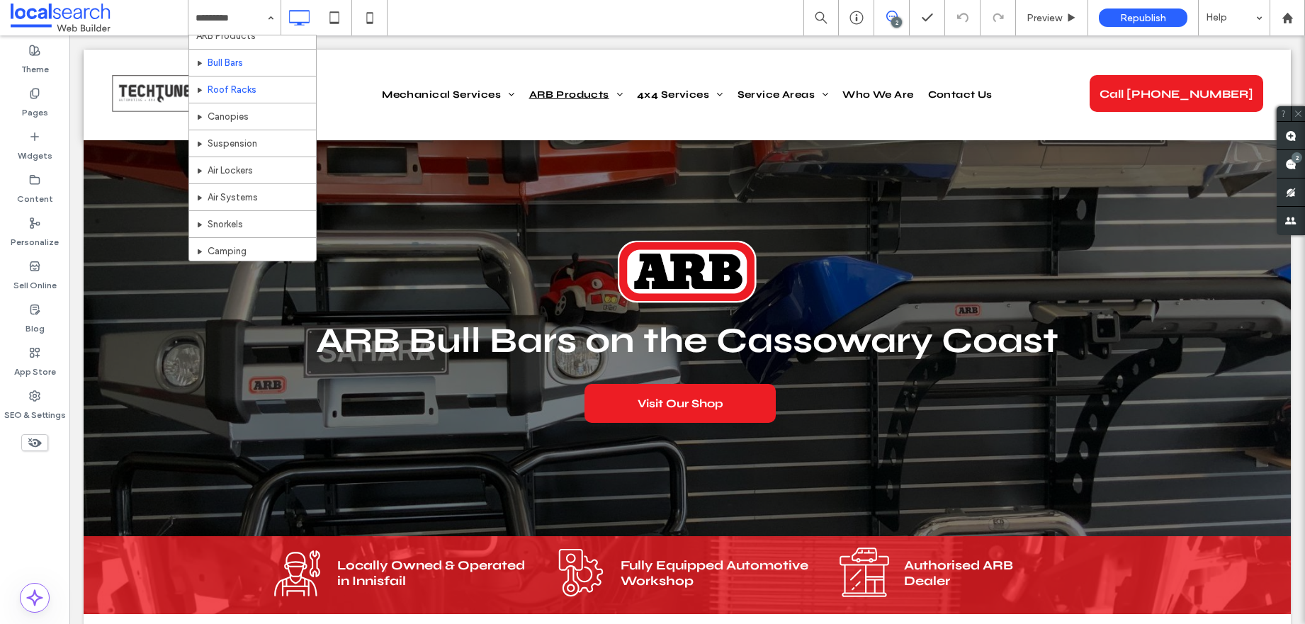
scroll to position [269, 0]
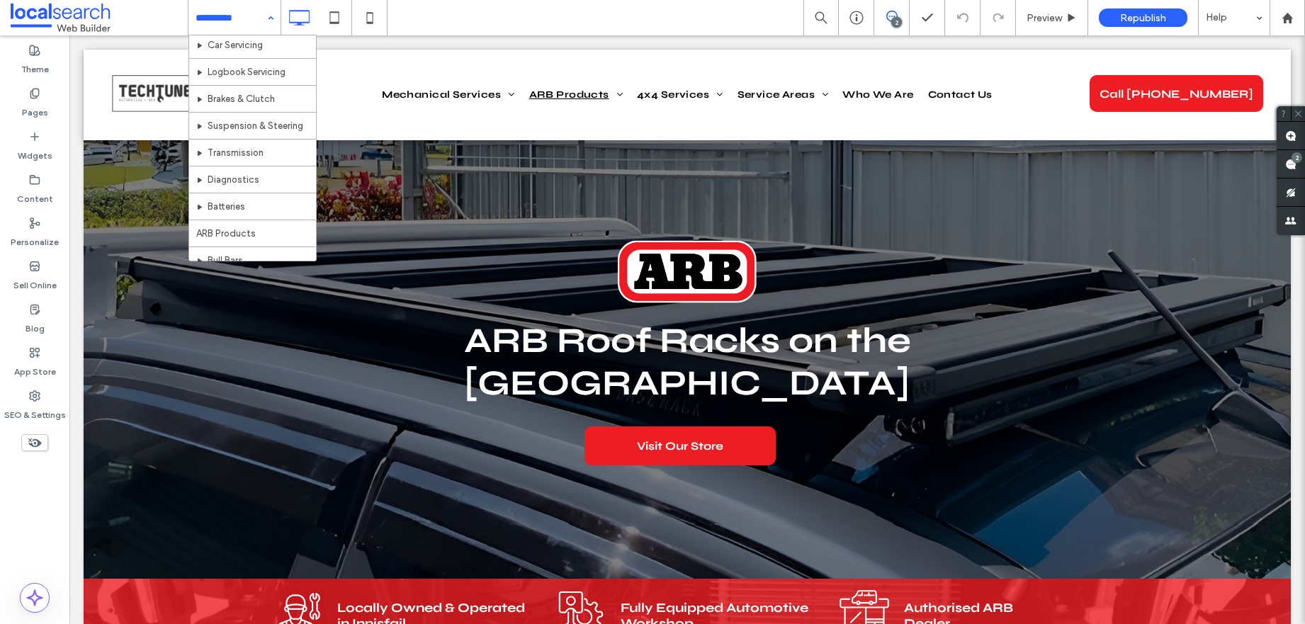
scroll to position [230, 0]
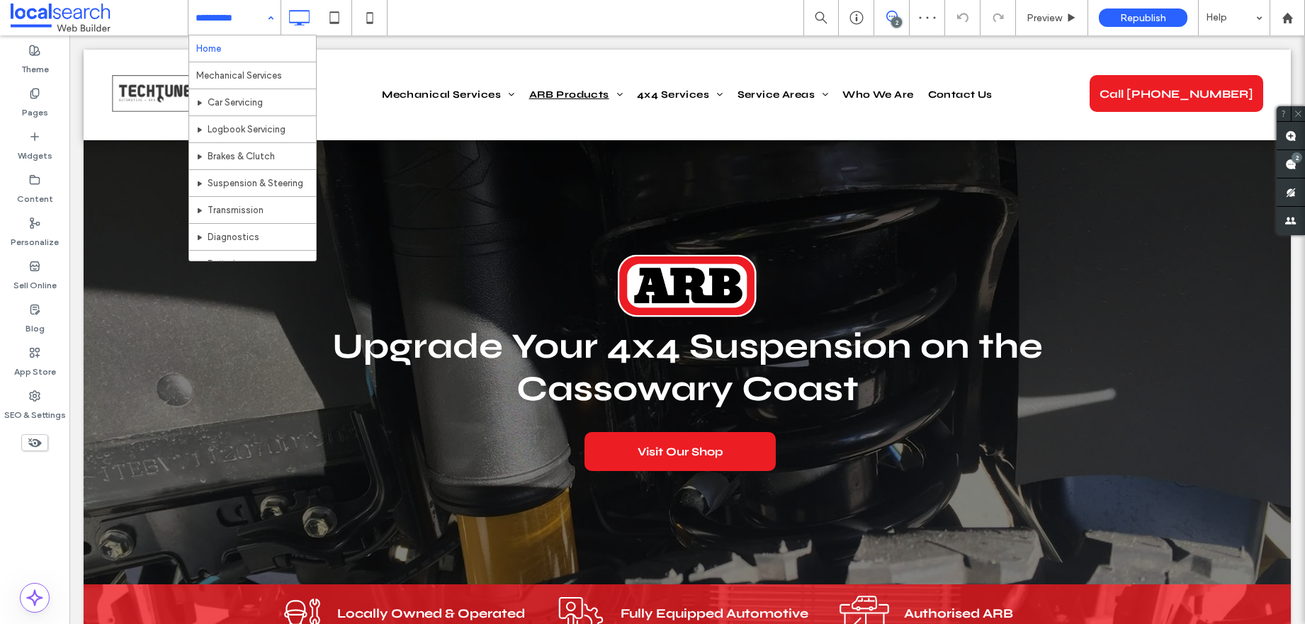
drag, startPoint x: 249, startPoint y: 24, endPoint x: 243, endPoint y: 35, distance: 12.7
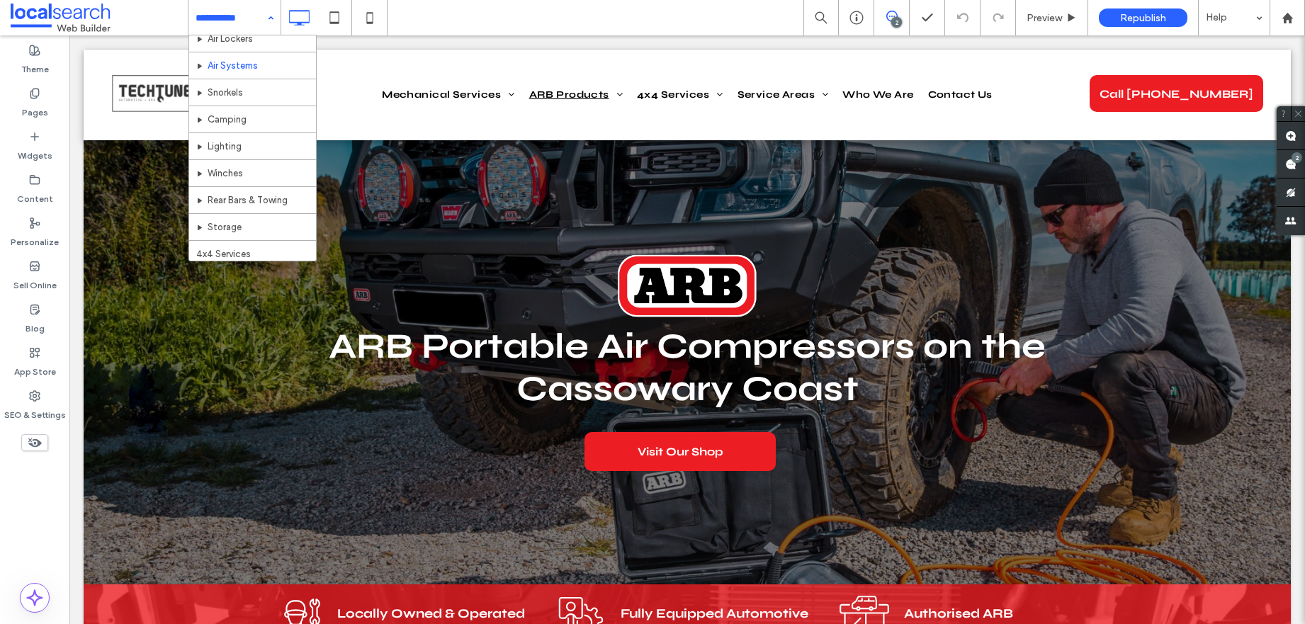
scroll to position [323, 0]
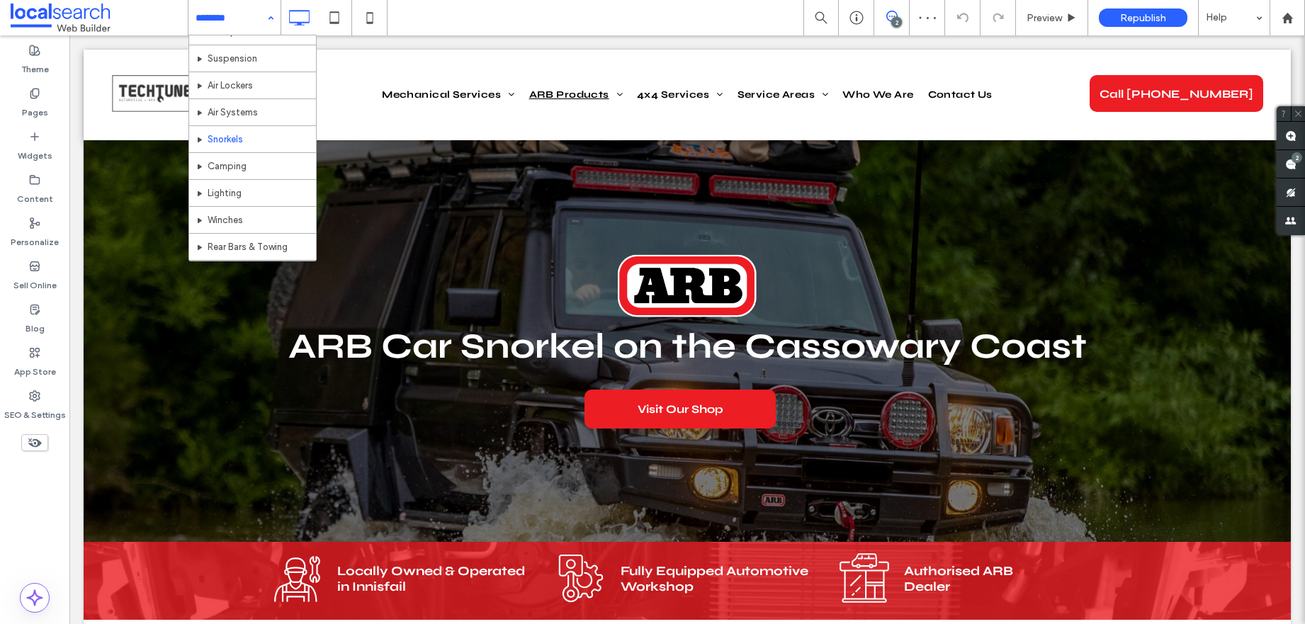
scroll to position [343, 0]
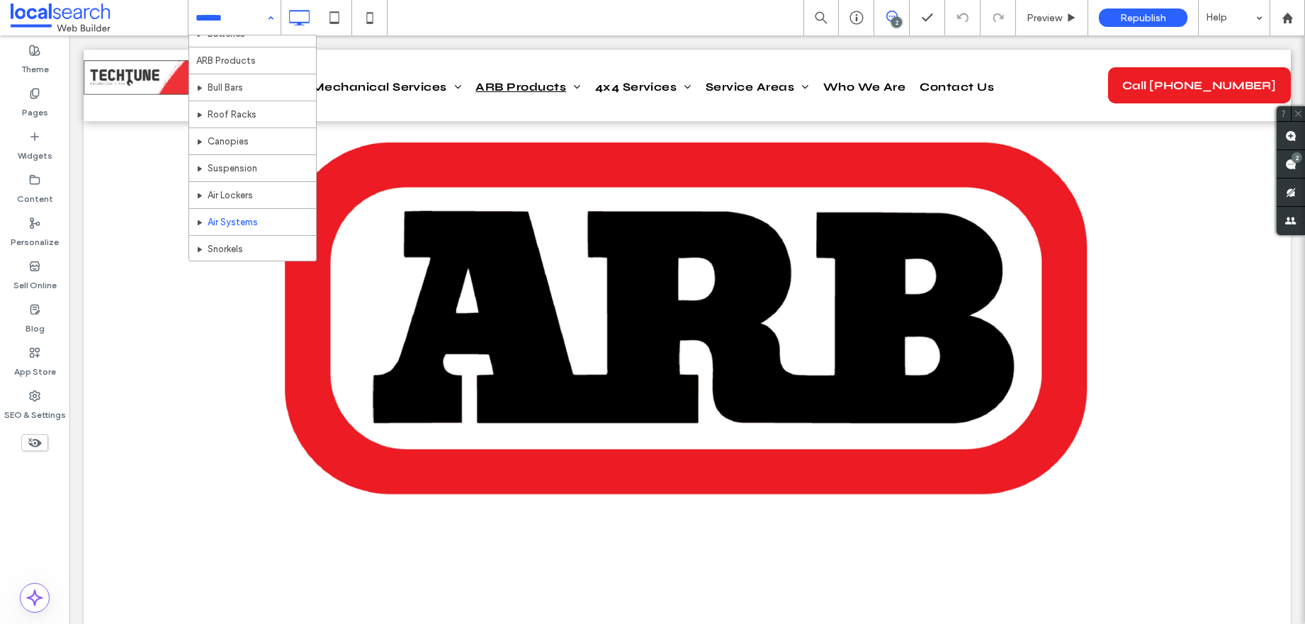
scroll to position [251, 0]
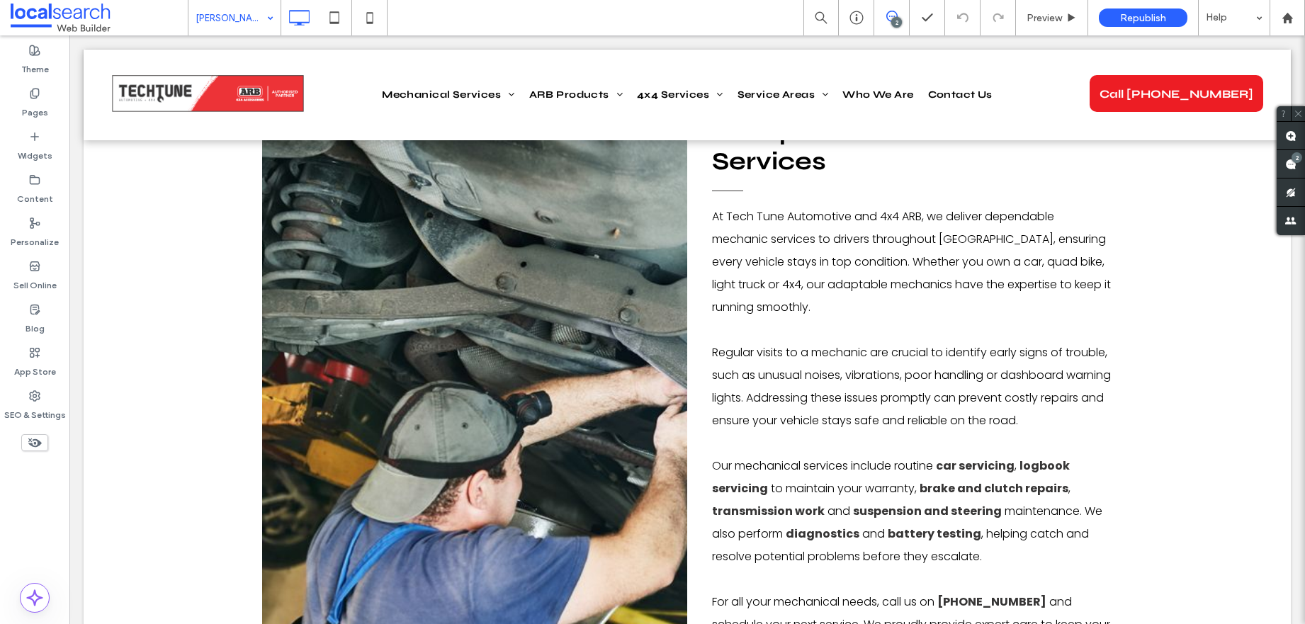
scroll to position [686, 0]
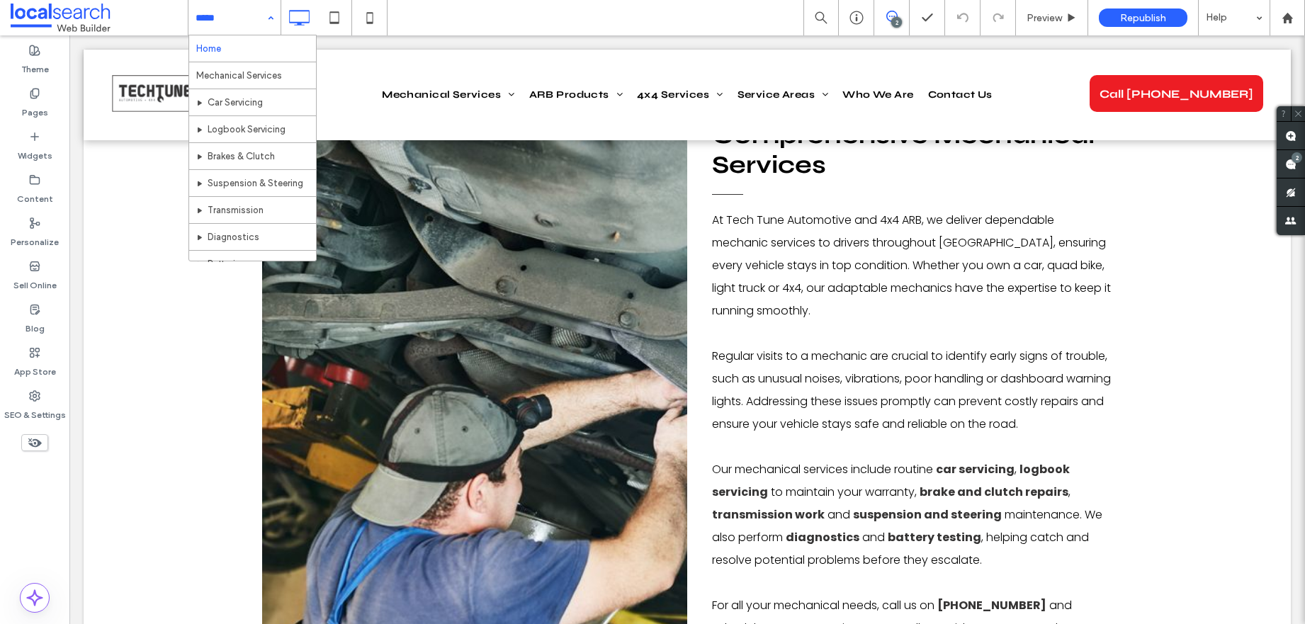
drag, startPoint x: 217, startPoint y: 28, endPoint x: 217, endPoint y: 36, distance: 8.5
click at [217, 28] on input at bounding box center [231, 17] width 71 height 35
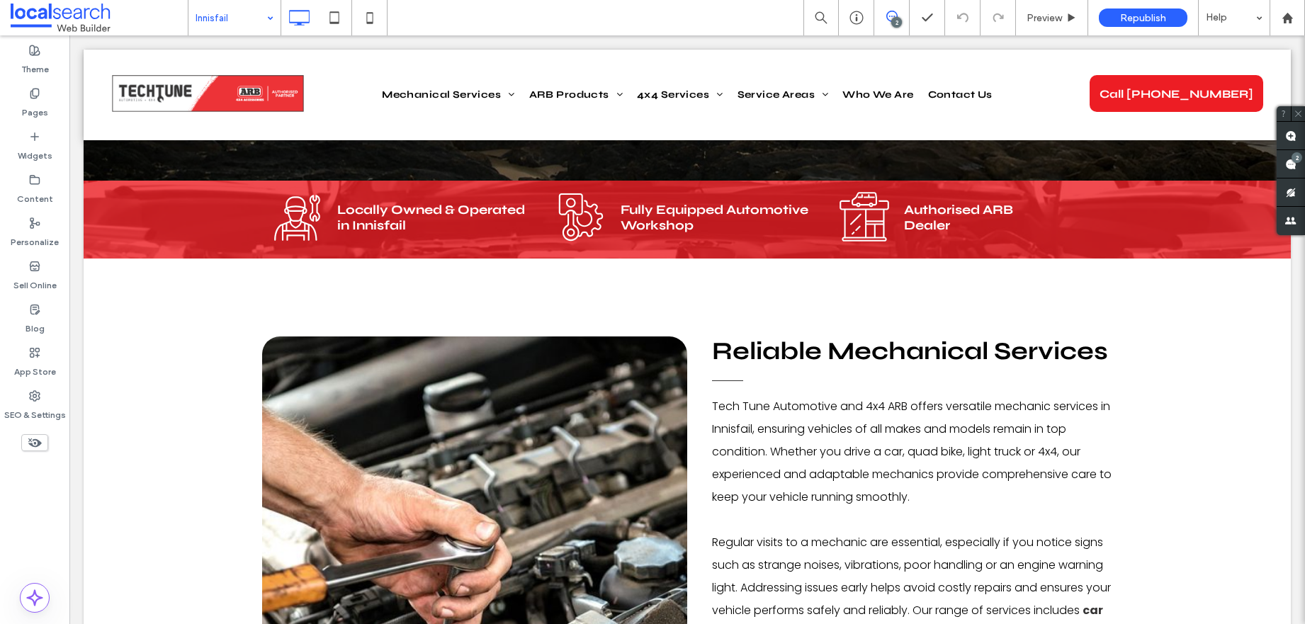
click at [274, 16] on div "Innisfail" at bounding box center [234, 17] width 92 height 35
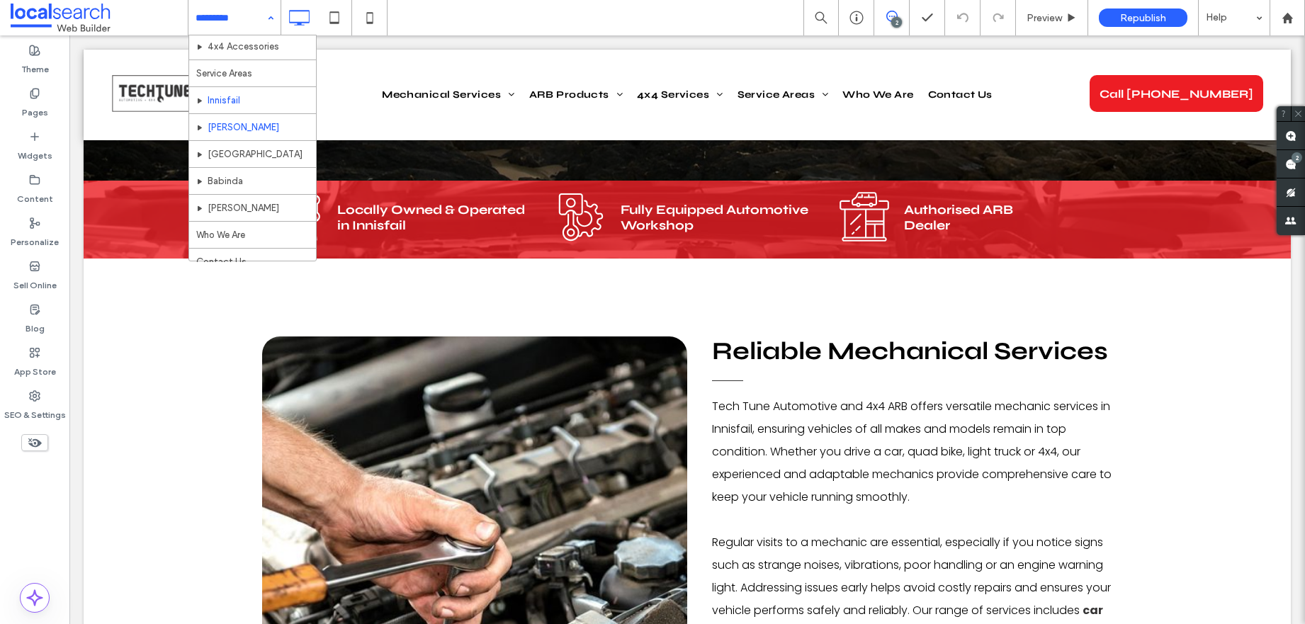
scroll to position [626, 0]
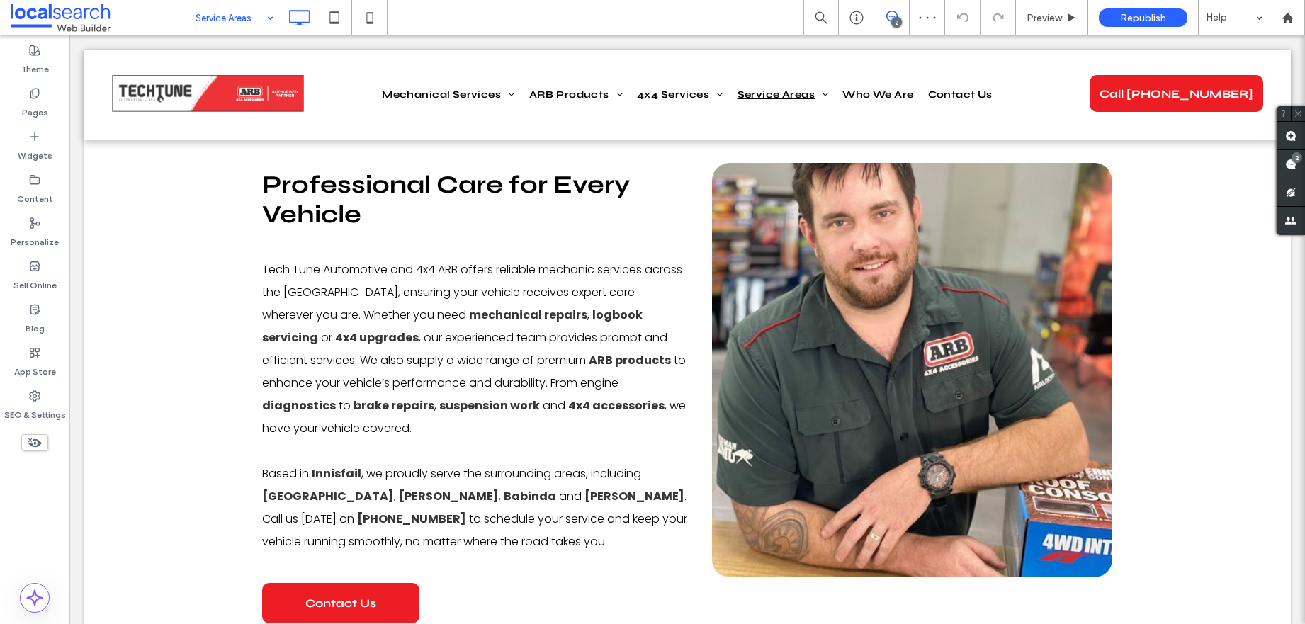
click at [258, 30] on input at bounding box center [231, 17] width 71 height 35
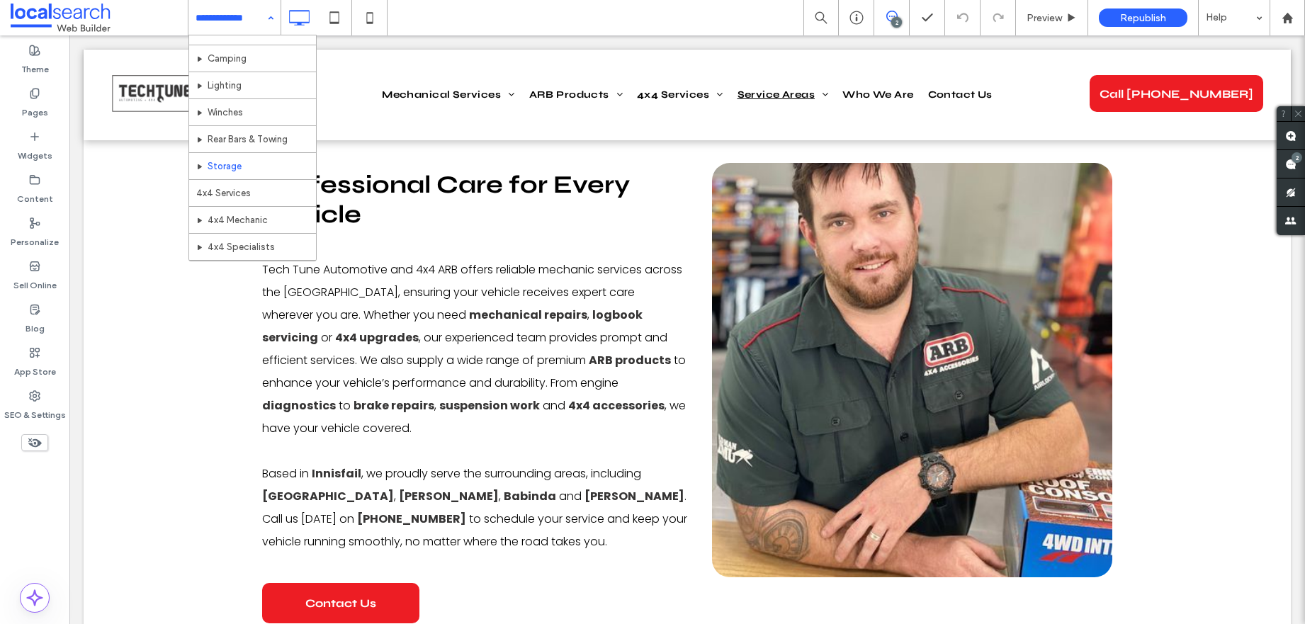
scroll to position [578, 0]
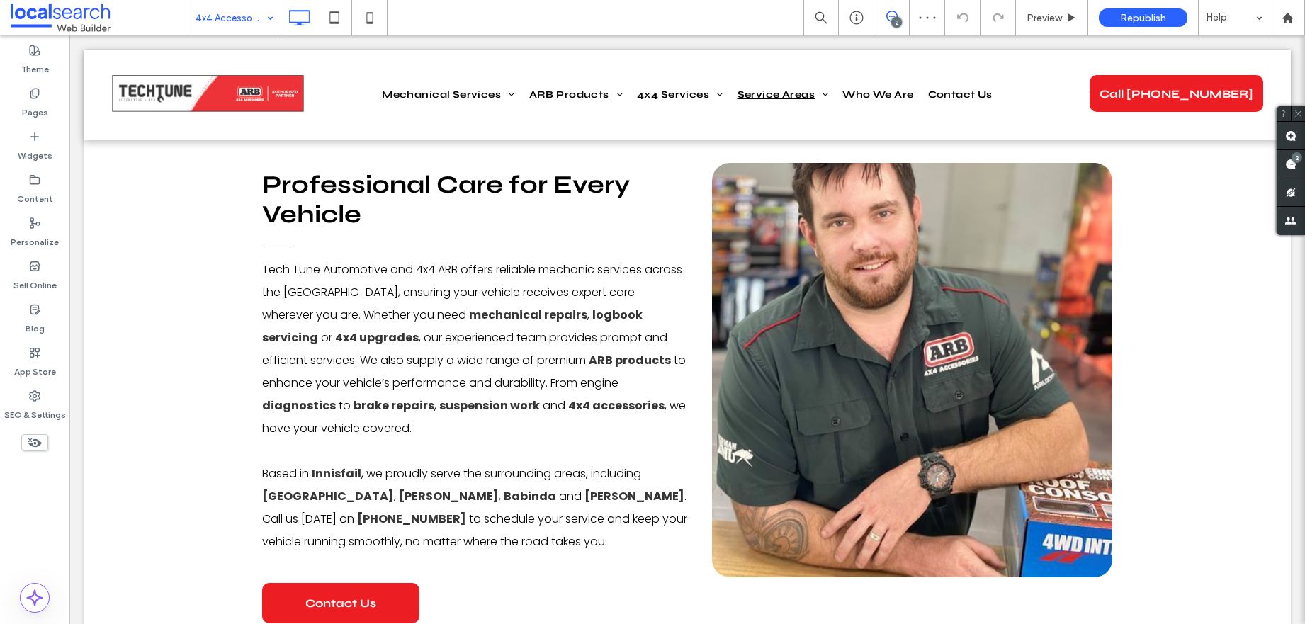
click at [253, 27] on input at bounding box center [231, 17] width 71 height 35
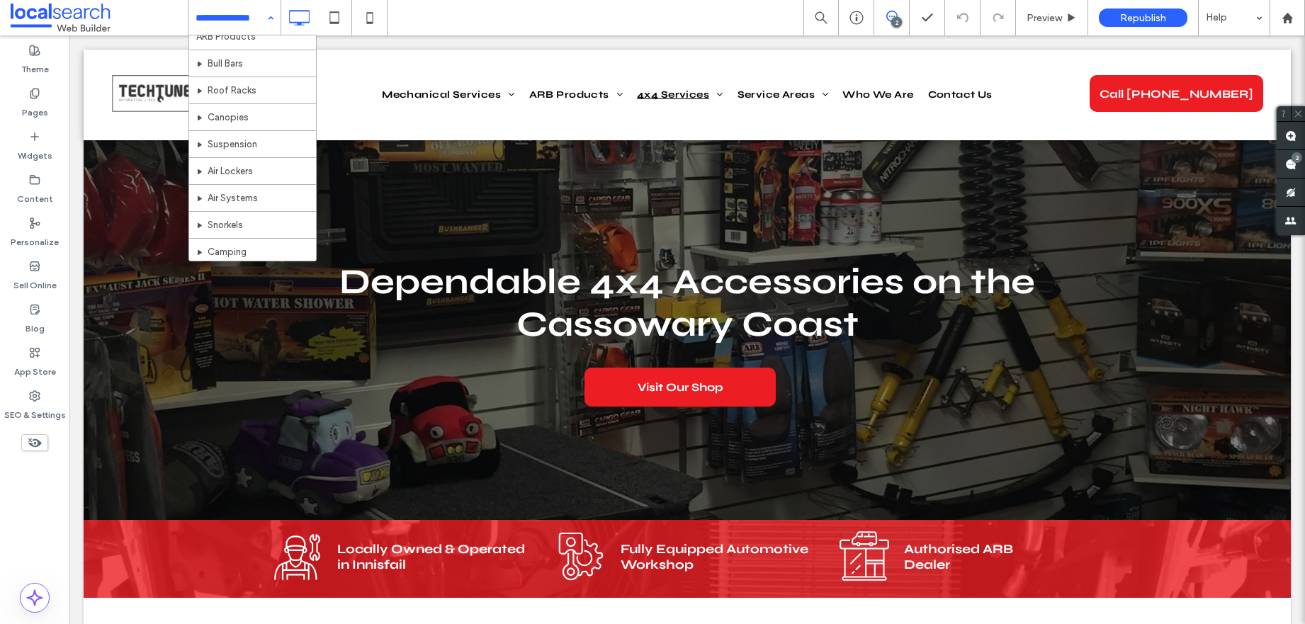
scroll to position [598, 0]
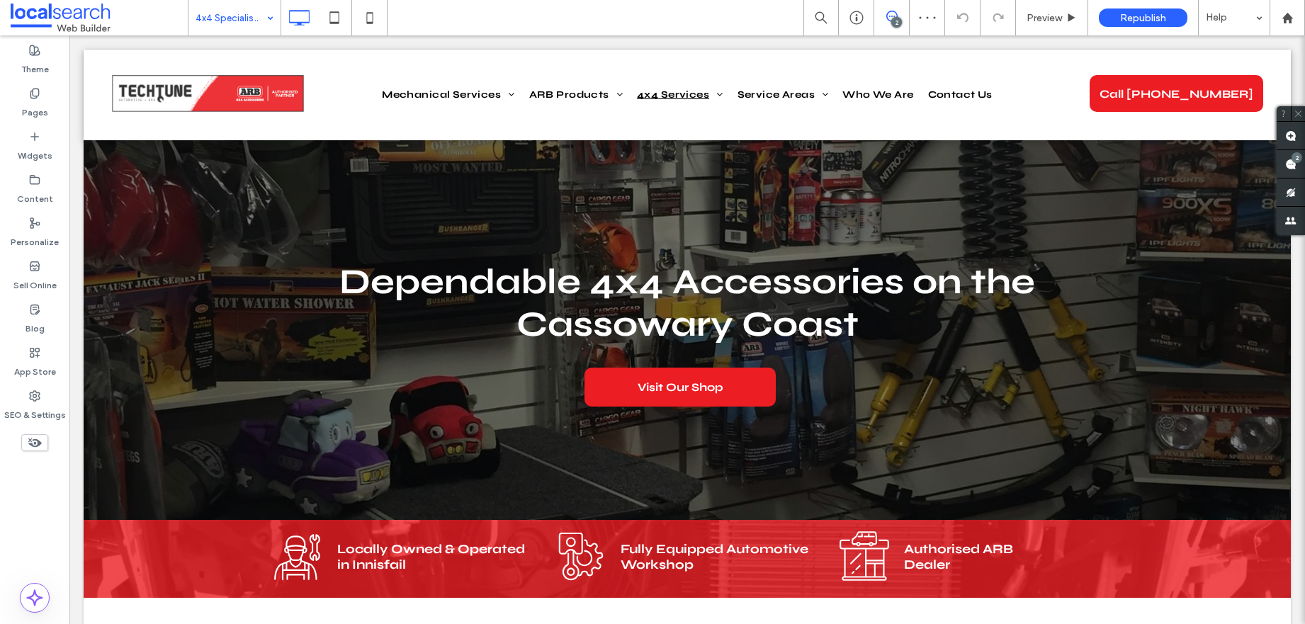
click at [248, 16] on input at bounding box center [231, 17] width 71 height 35
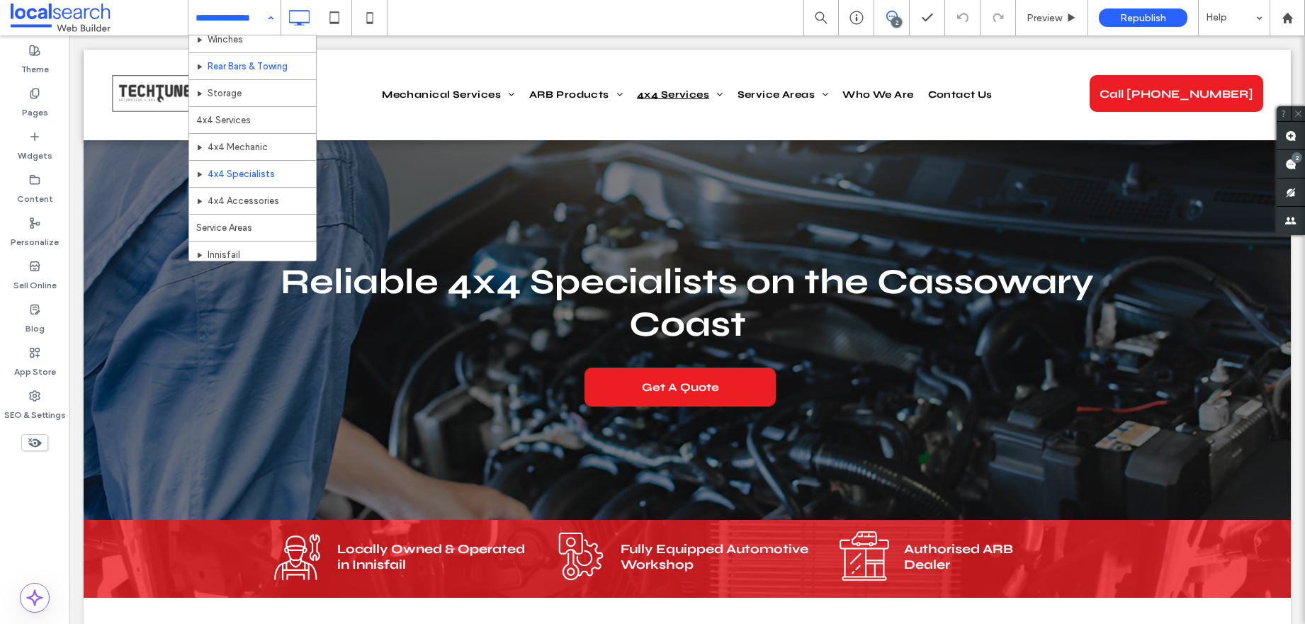
scroll to position [504, 0]
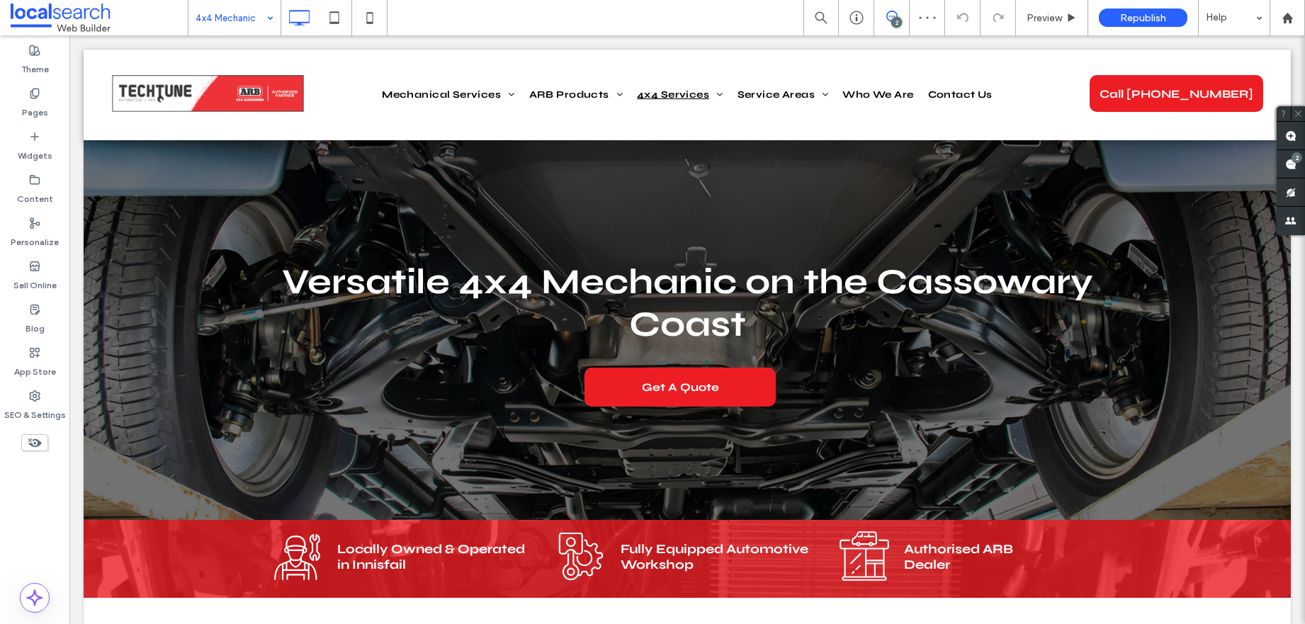
click at [259, 17] on input at bounding box center [231, 17] width 71 height 35
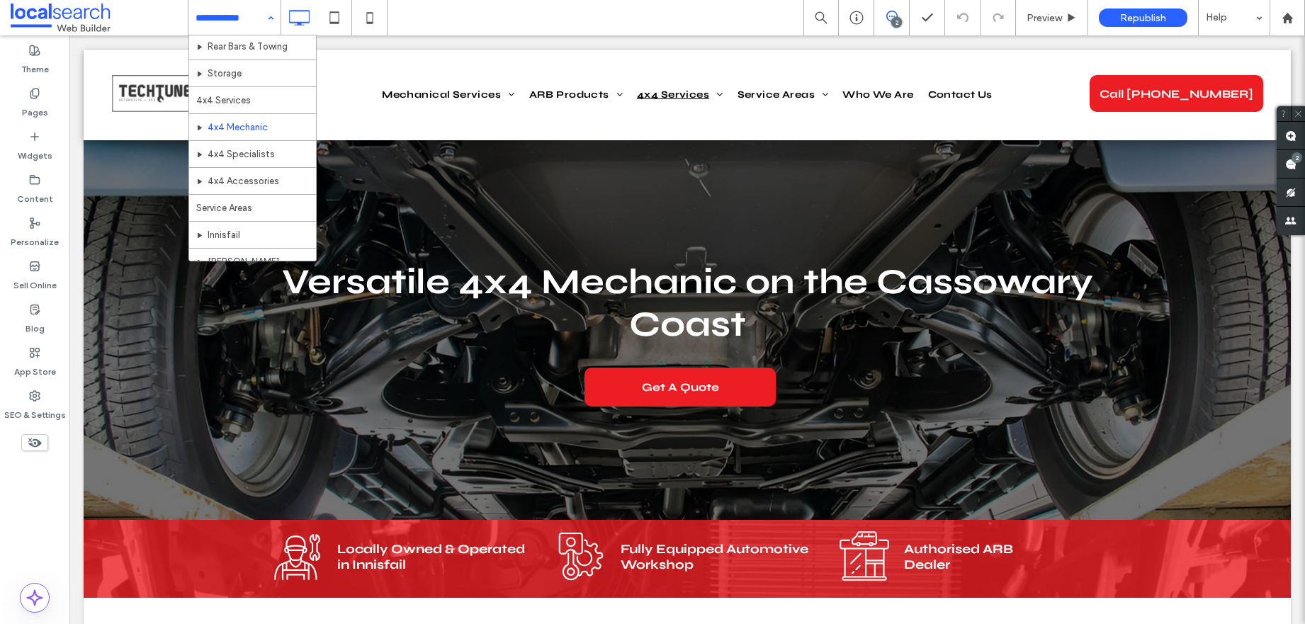
scroll to position [544, 0]
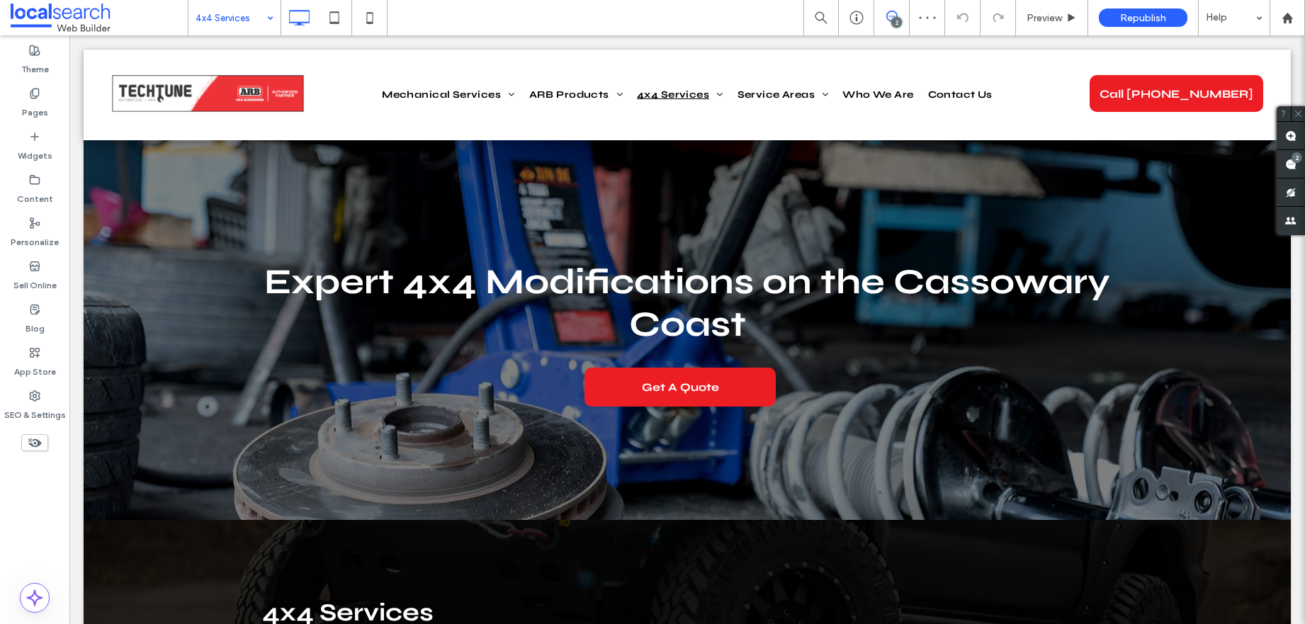
click at [246, 16] on input at bounding box center [231, 17] width 71 height 35
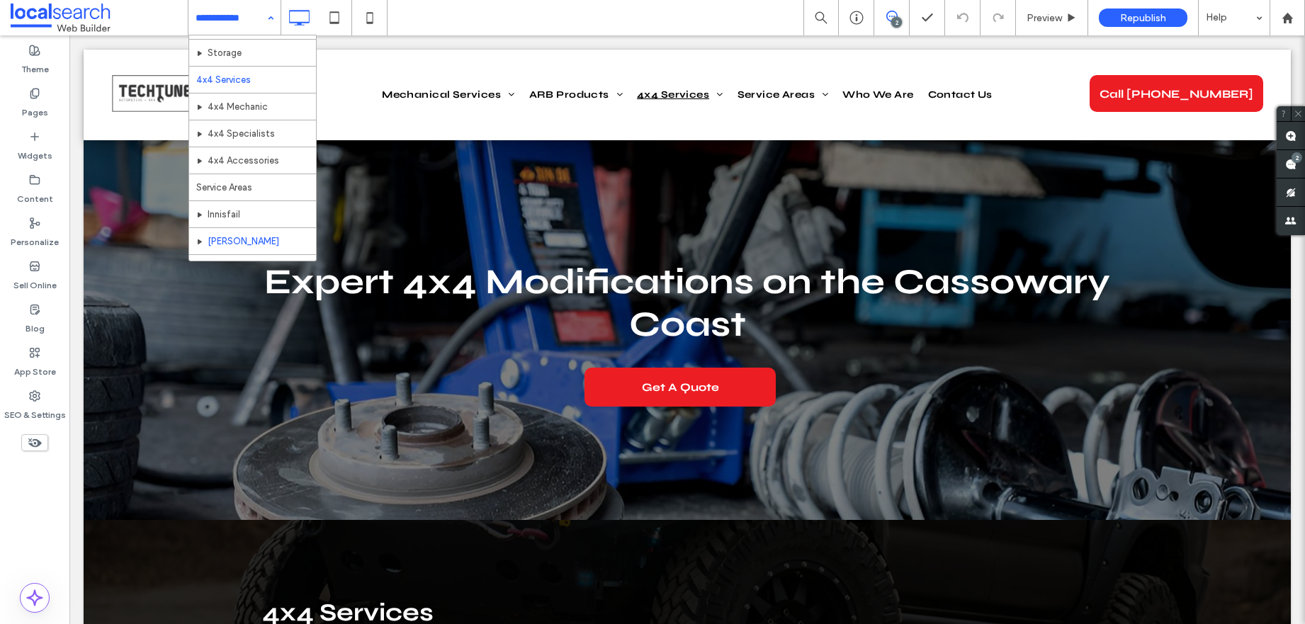
scroll to position [383, 0]
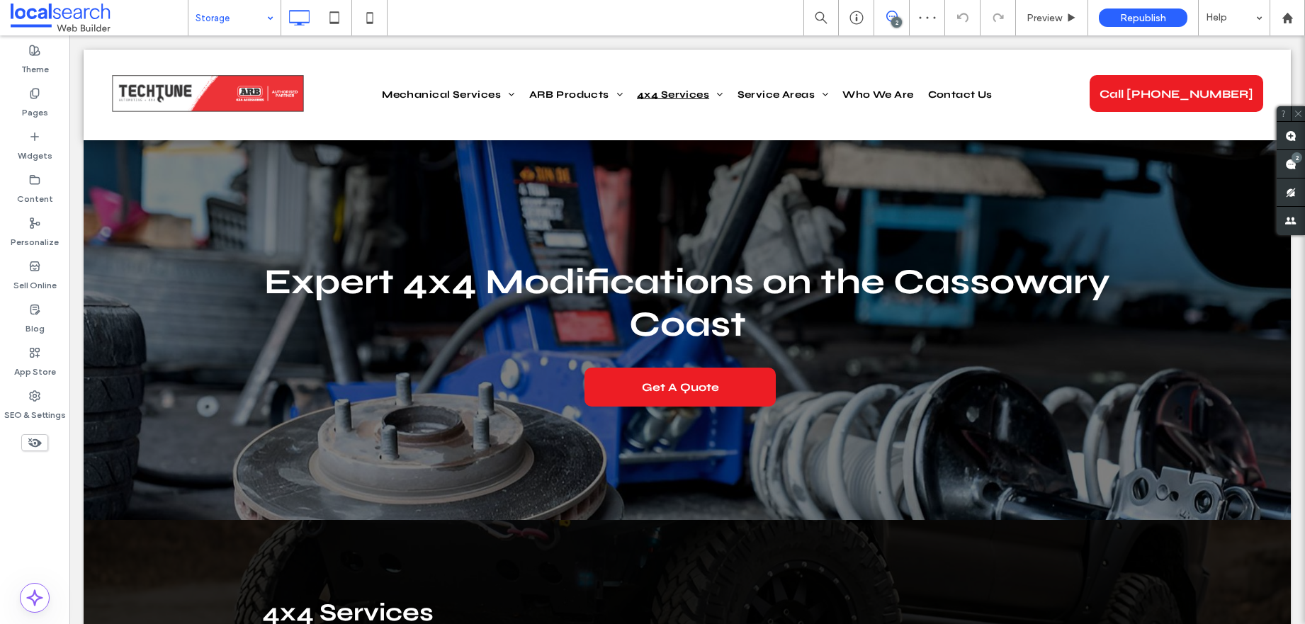
click at [235, 23] on input at bounding box center [231, 17] width 71 height 35
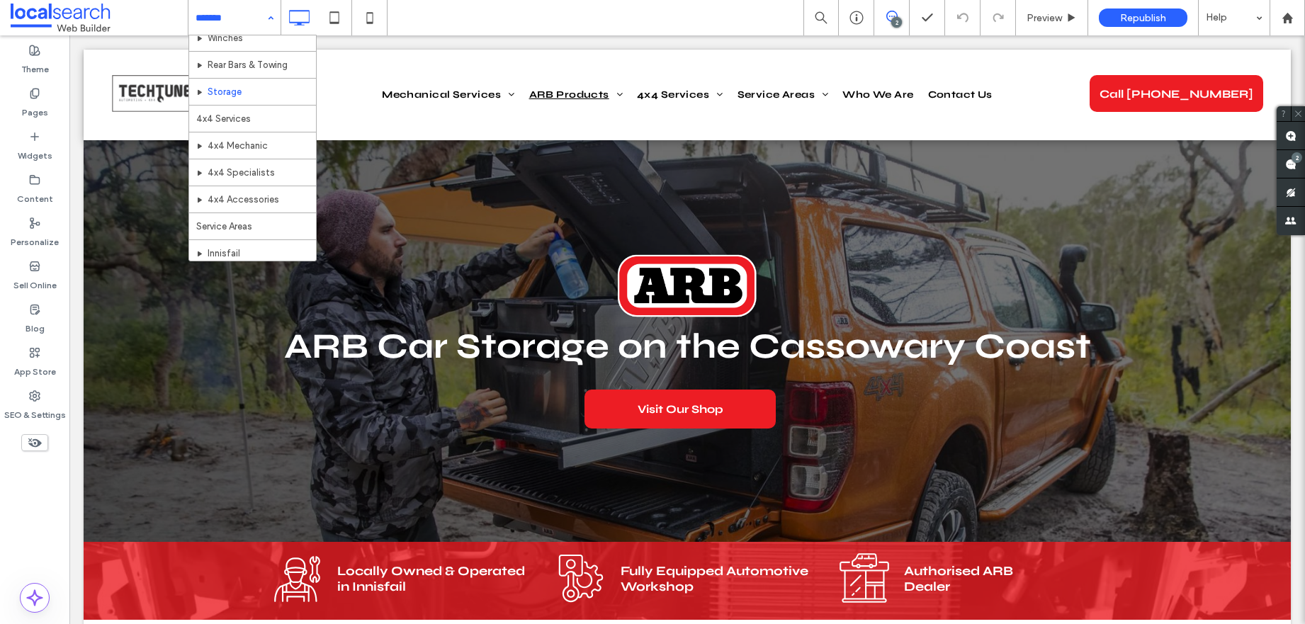
scroll to position [458, 0]
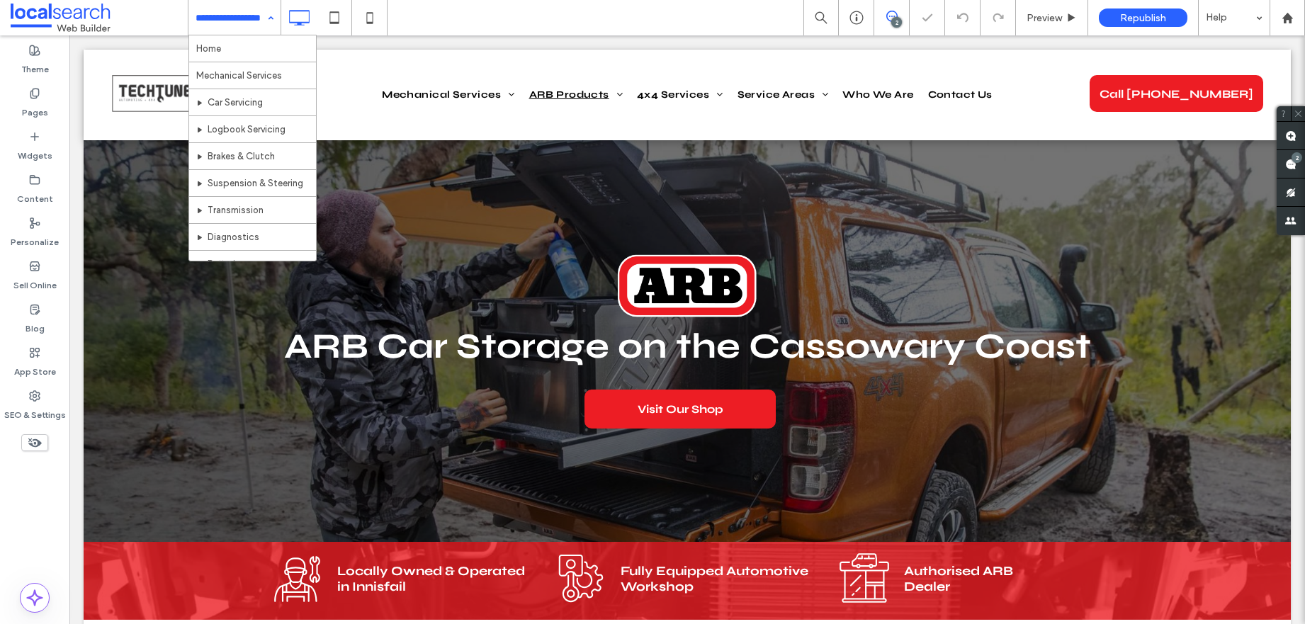
click at [227, 11] on input at bounding box center [231, 17] width 71 height 35
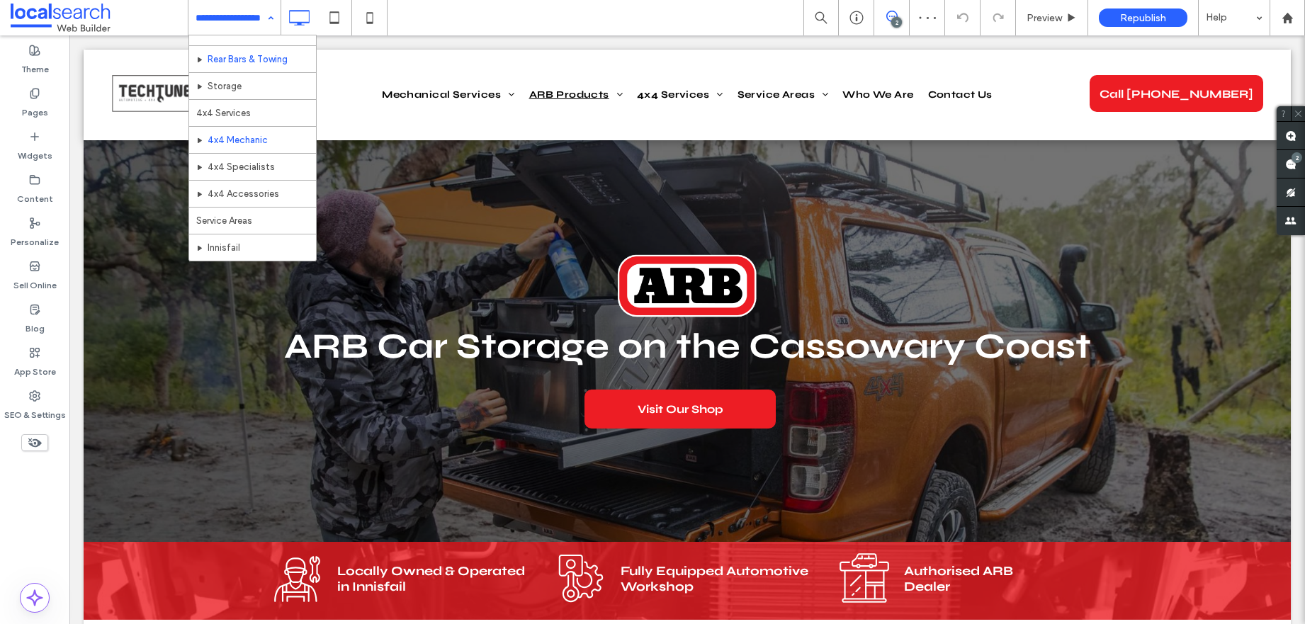
scroll to position [456, 0]
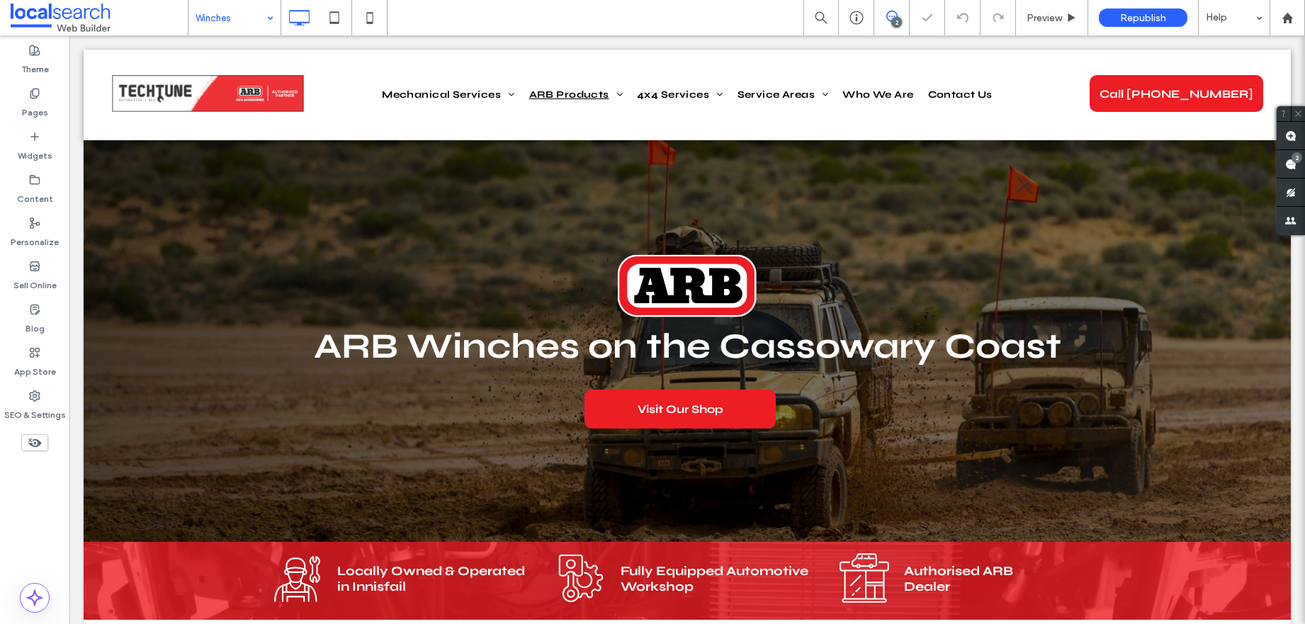
click at [245, 10] on input at bounding box center [231, 17] width 71 height 35
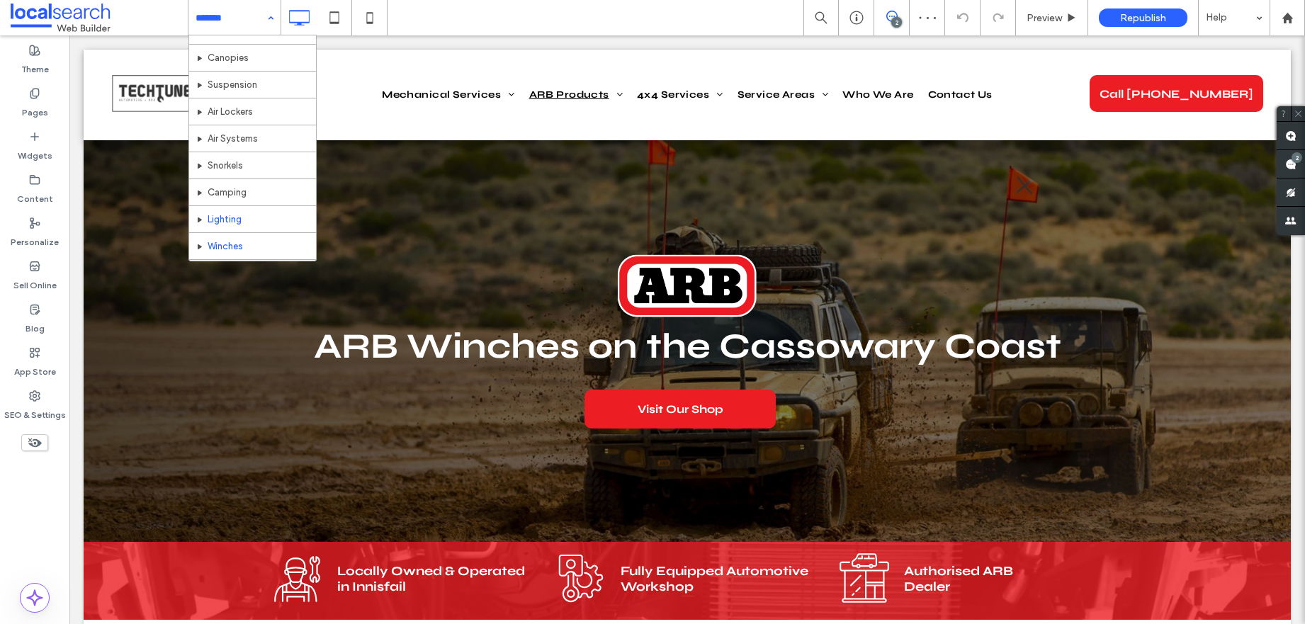
scroll to position [377, 0]
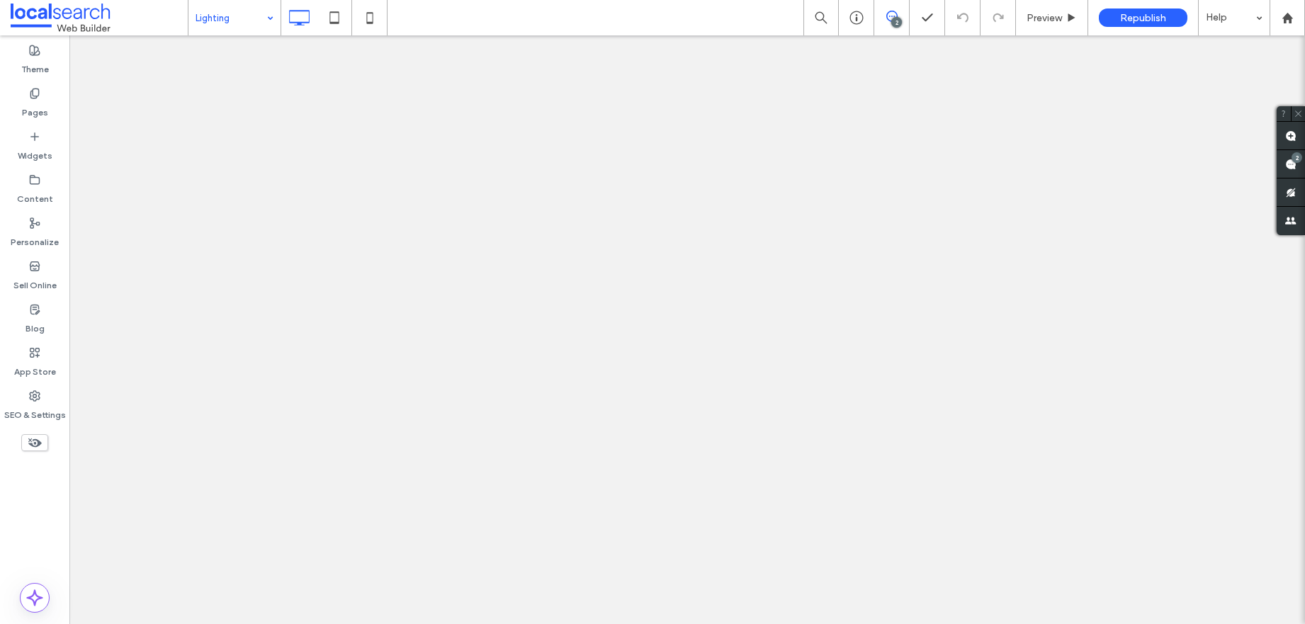
click at [242, 21] on div "Lighting 2 Preview Republish Help Site Comments Team & Clients Automate new com…" at bounding box center [652, 312] width 1305 height 624
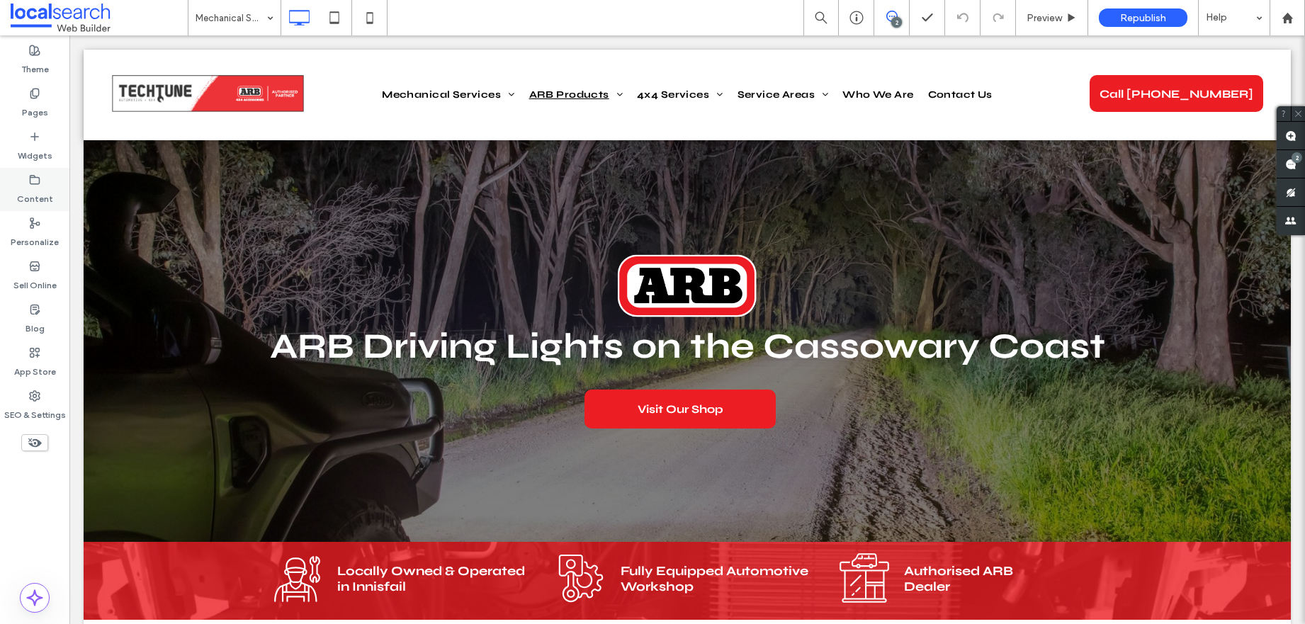
click at [33, 196] on label "Content" at bounding box center [35, 196] width 36 height 20
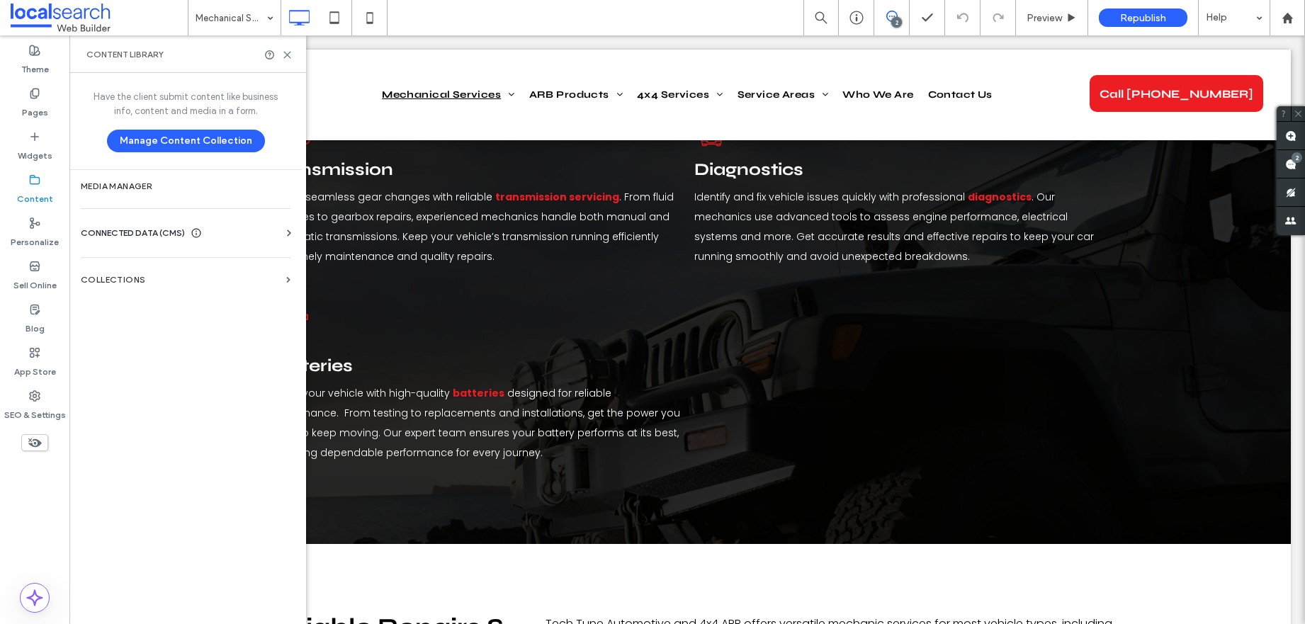
click at [178, 226] on span "CONNECTED DATA (CMS)" at bounding box center [133, 233] width 104 height 14
click at [164, 269] on label "Business Info" at bounding box center [188, 268] width 193 height 10
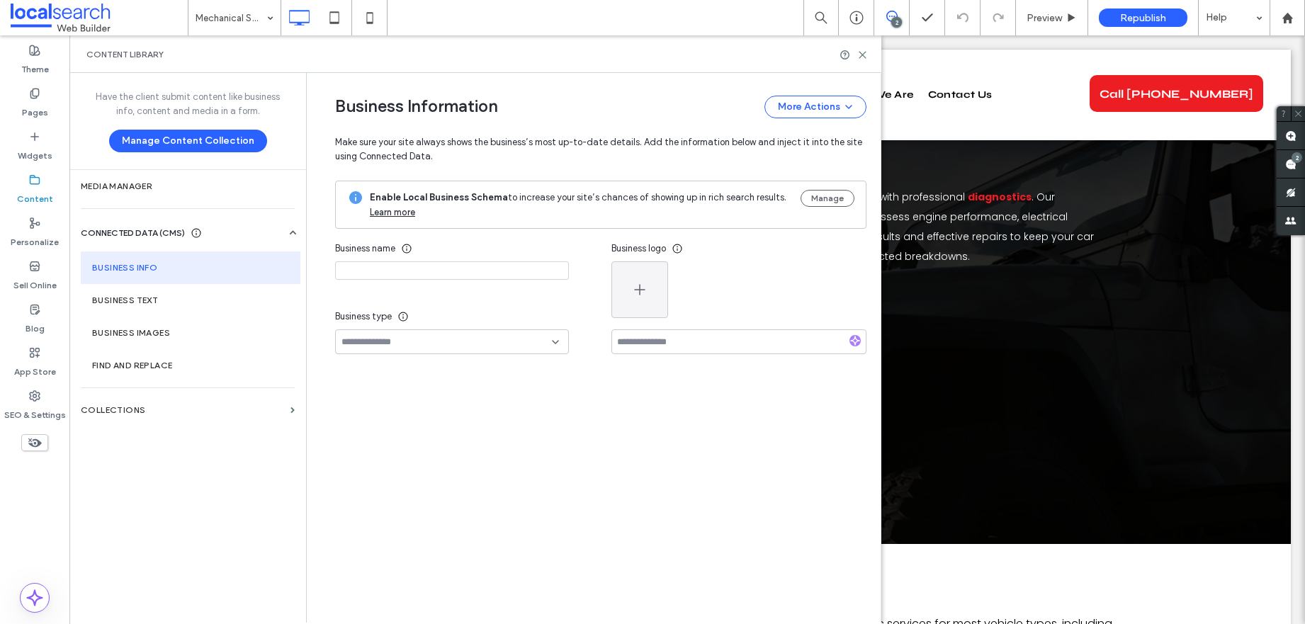
type input "**********"
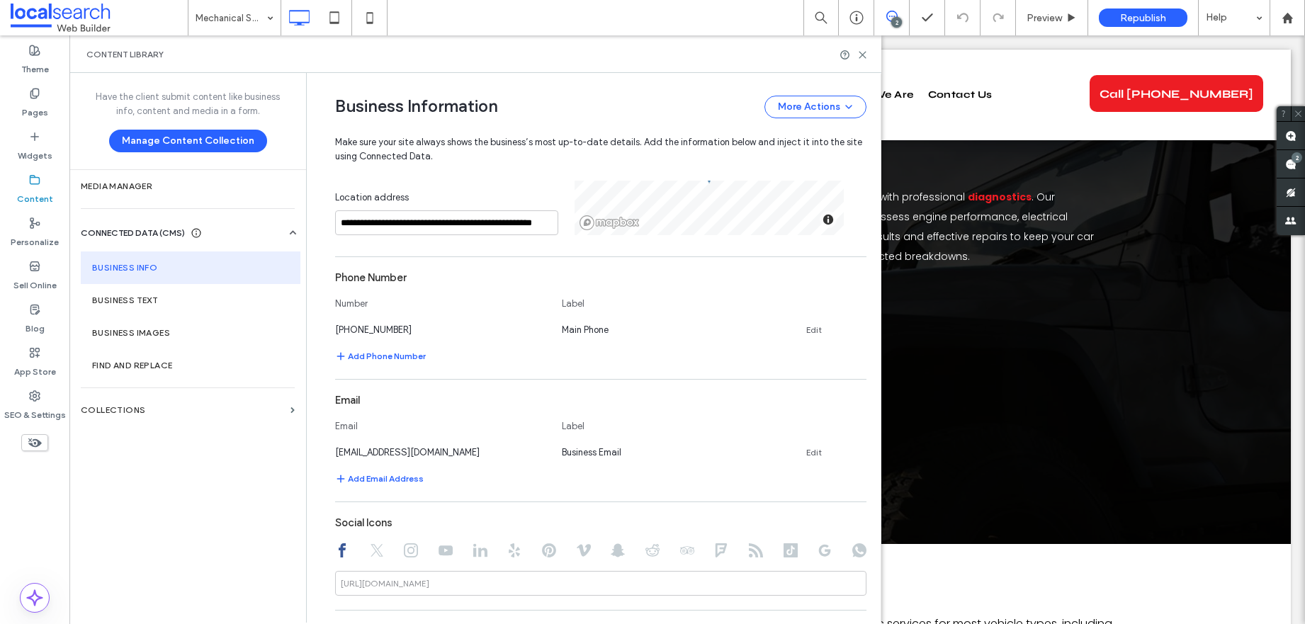
scroll to position [674, 0]
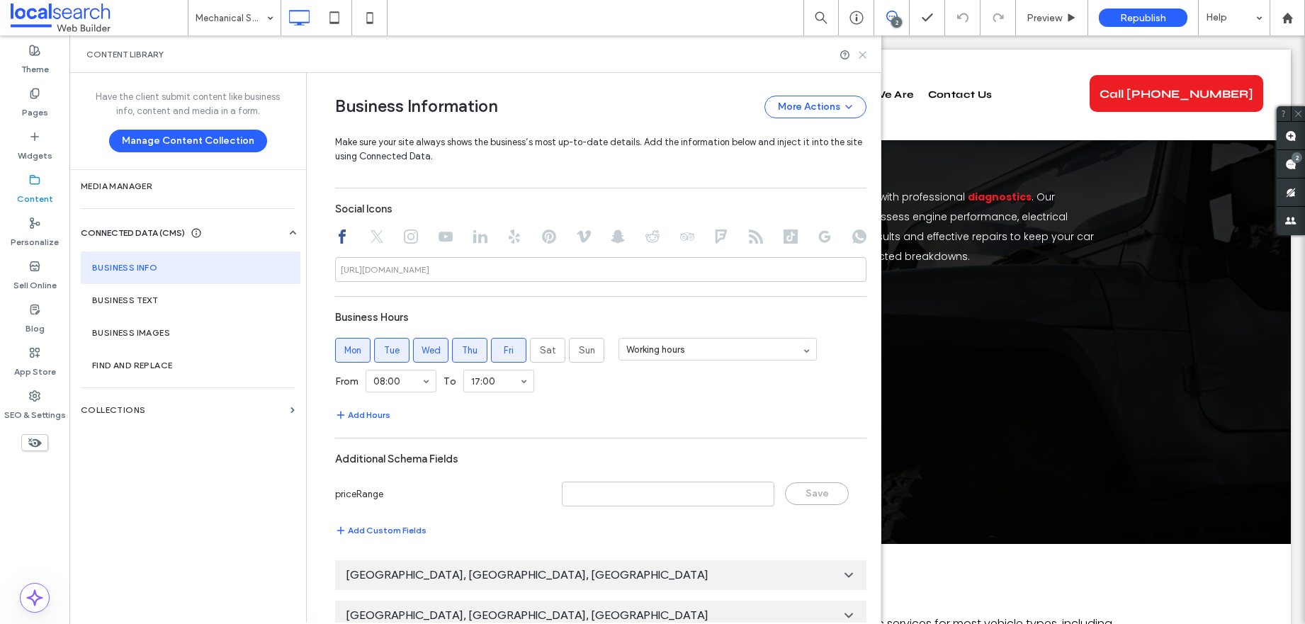
click at [863, 55] on use at bounding box center [862, 55] width 6 height 6
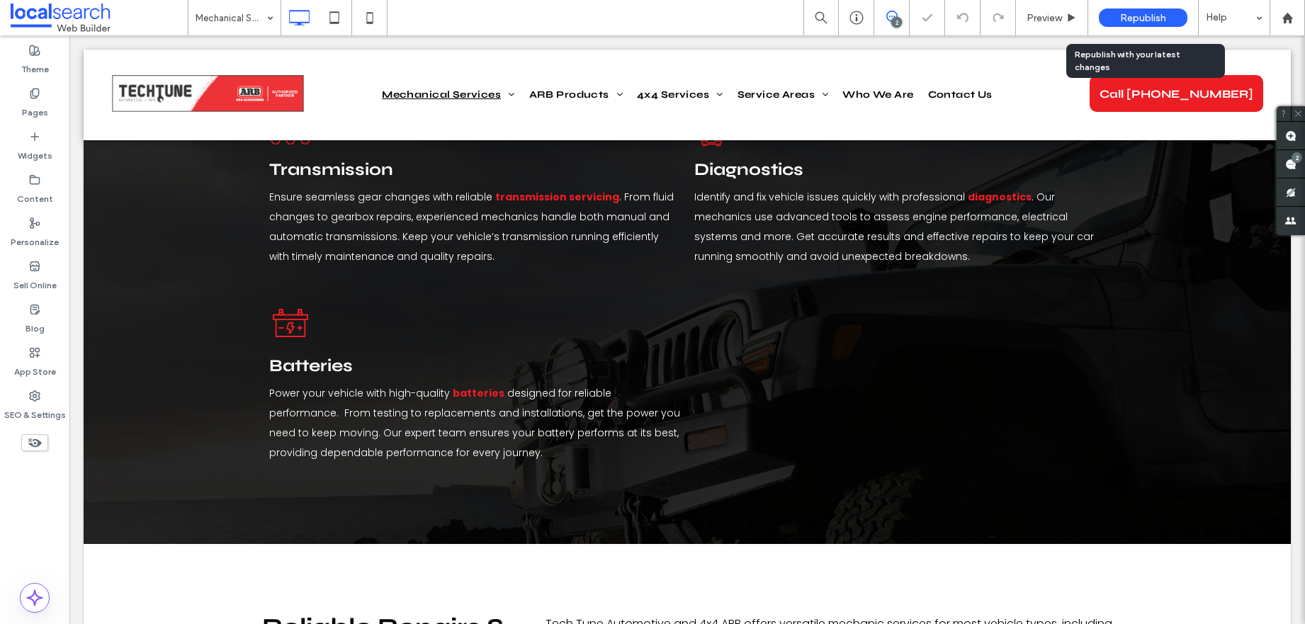
click at [1147, 12] on span "Republish" at bounding box center [1143, 18] width 46 height 12
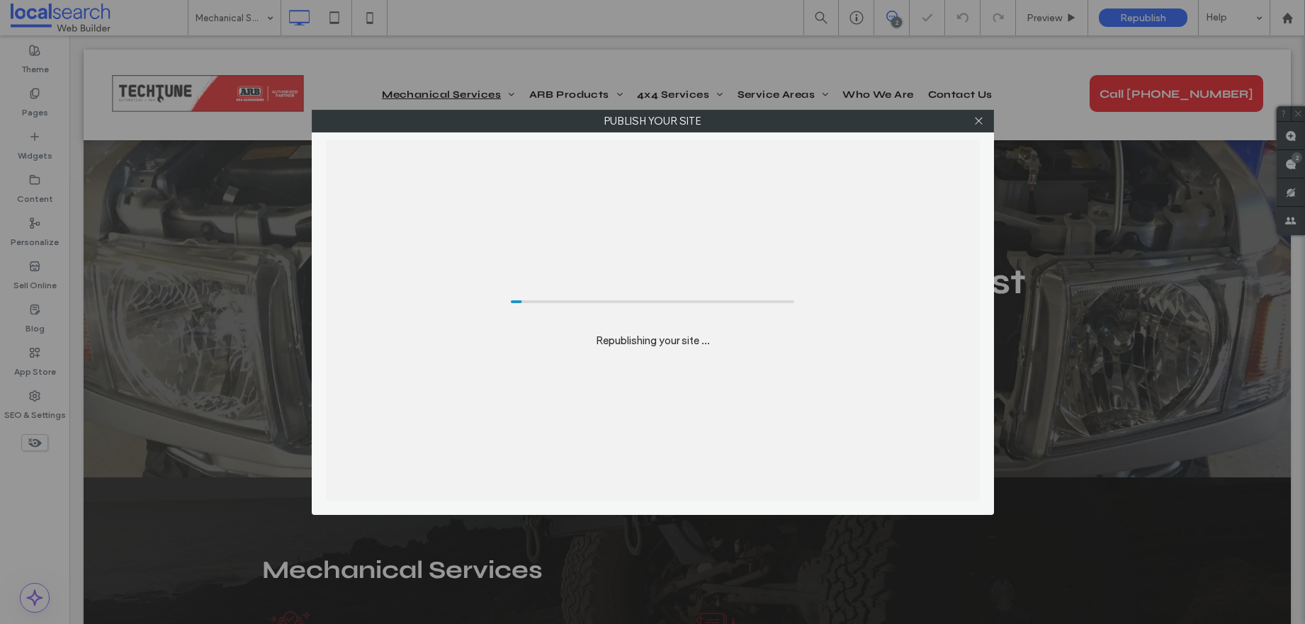
scroll to position [0, 0]
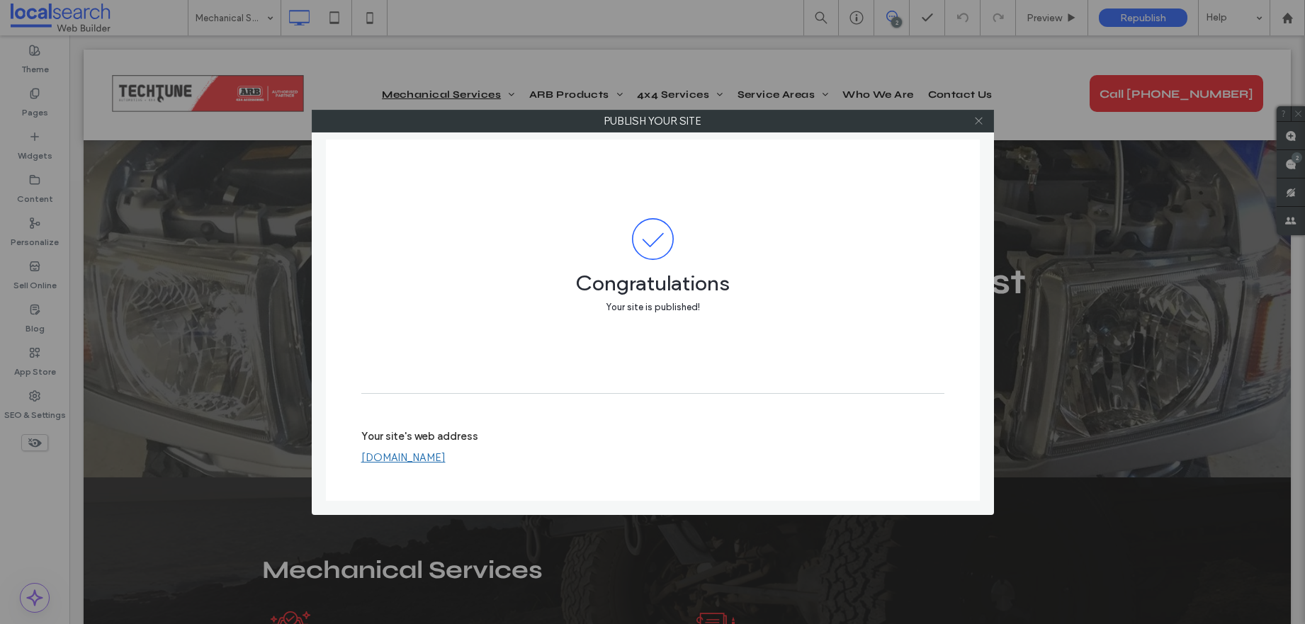
click at [978, 121] on use at bounding box center [978, 121] width 7 height 7
